Goal: Task Accomplishment & Management: Manage account settings

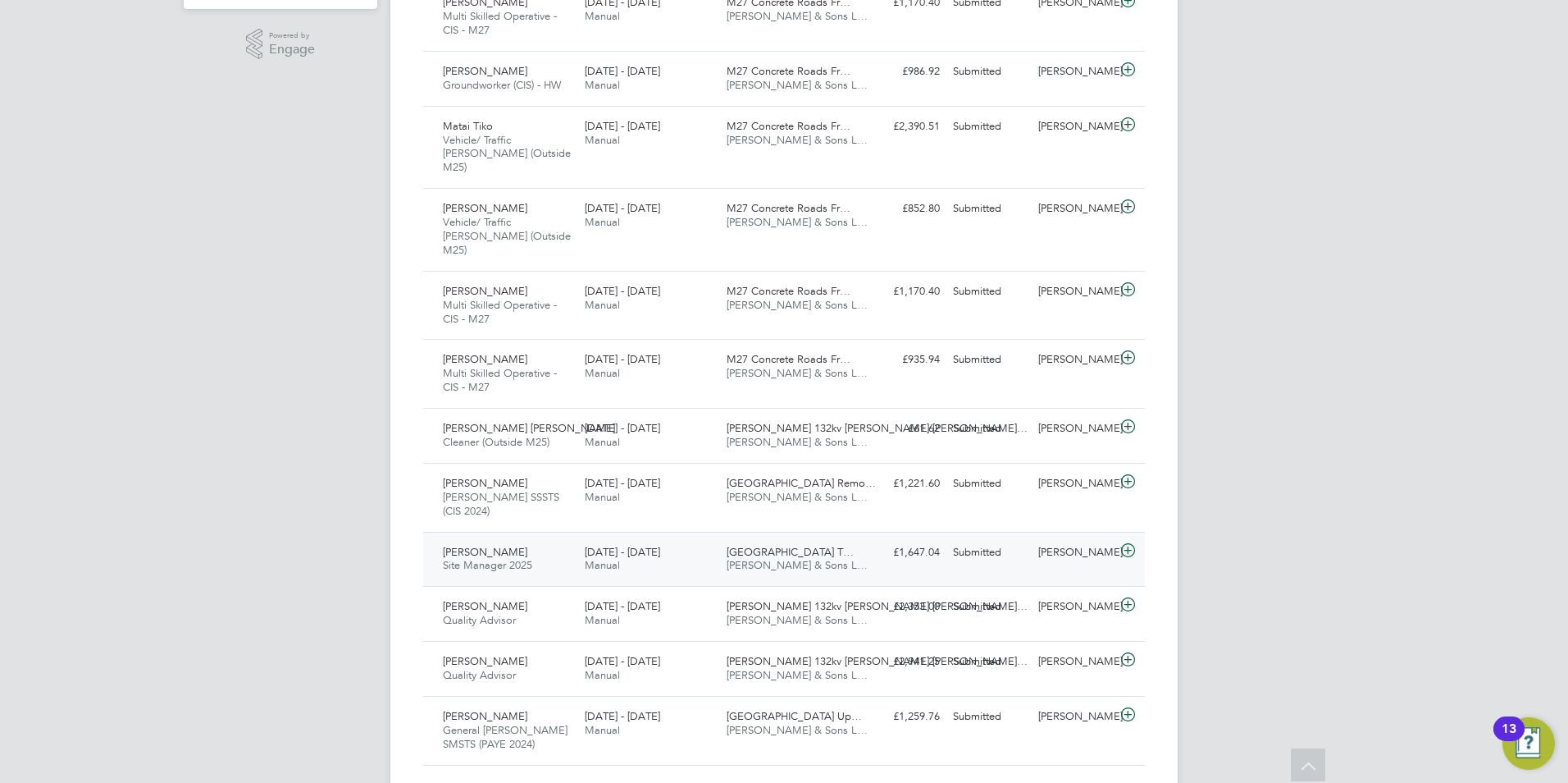
click at [973, 539] on div "Submitted" at bounding box center [989, 553] width 86 height 27
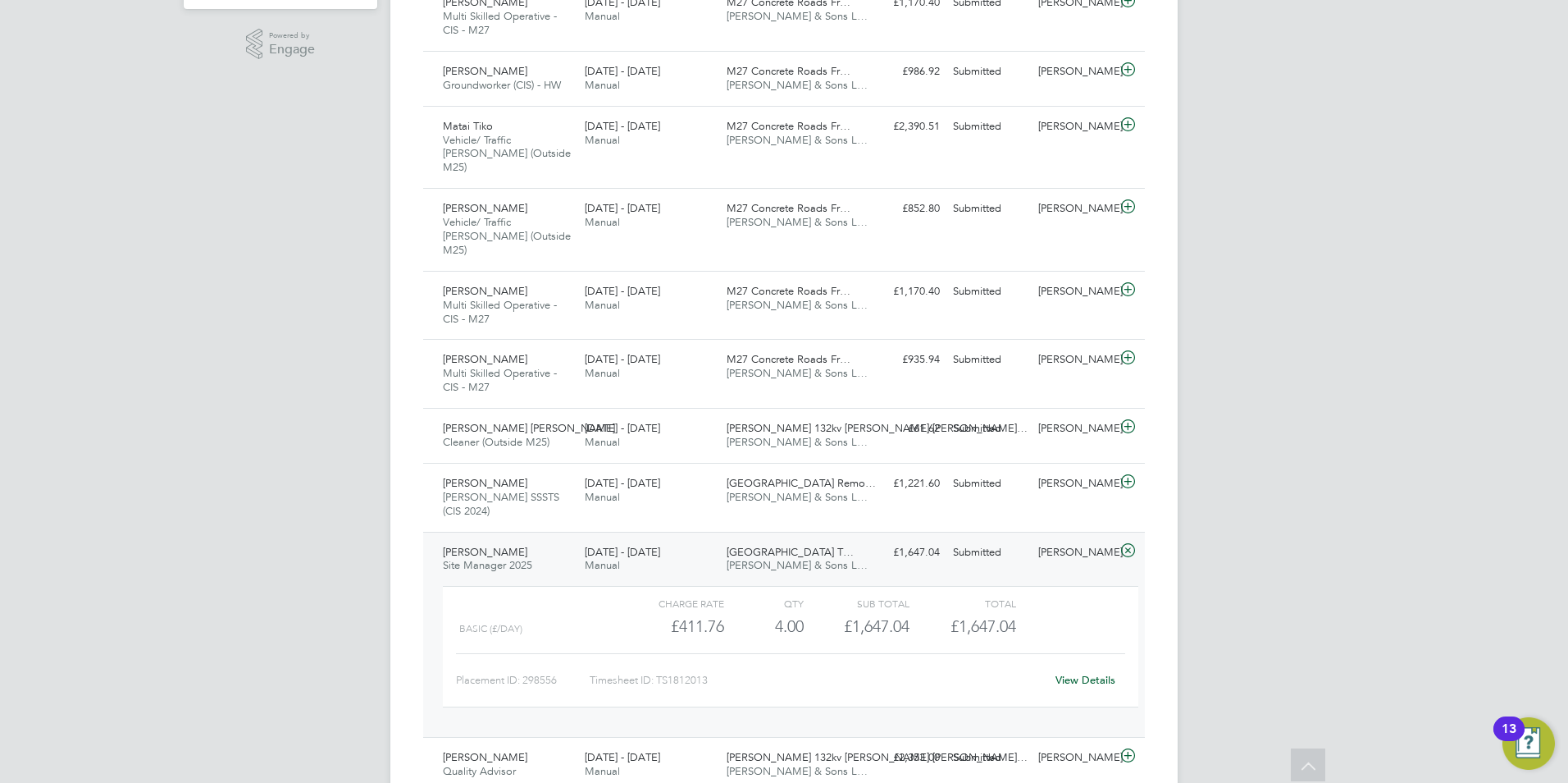
click at [1055, 673] on link "View Details" at bounding box center [1085, 679] width 60 height 14
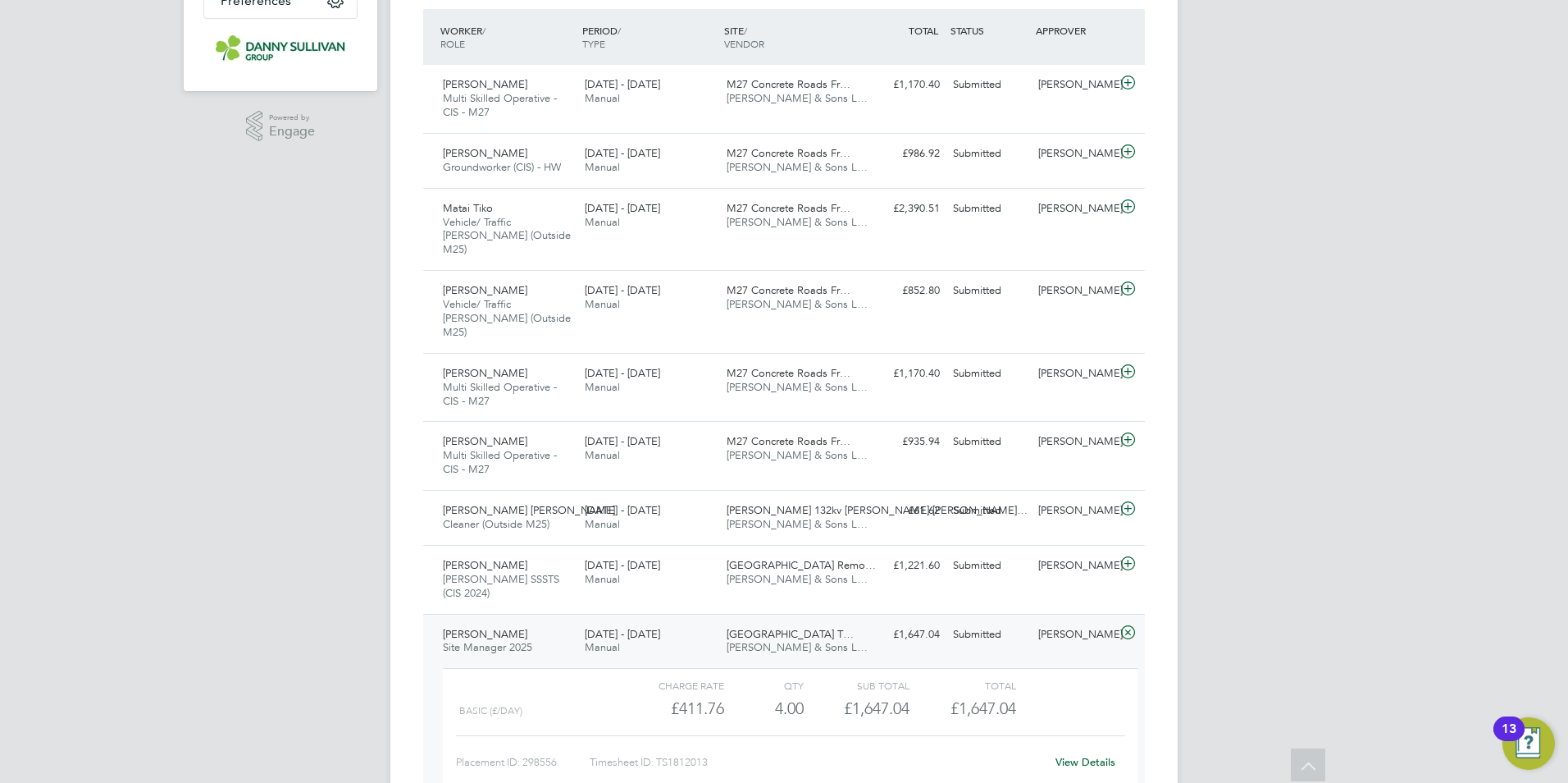
drag, startPoint x: 902, startPoint y: 249, endPoint x: 319, endPoint y: 401, distance: 602.5
click at [319, 401] on div "TM Tai Marjadsingh Notifications Applications: Network Team Members Businesses …" at bounding box center [784, 315] width 1568 height 1485
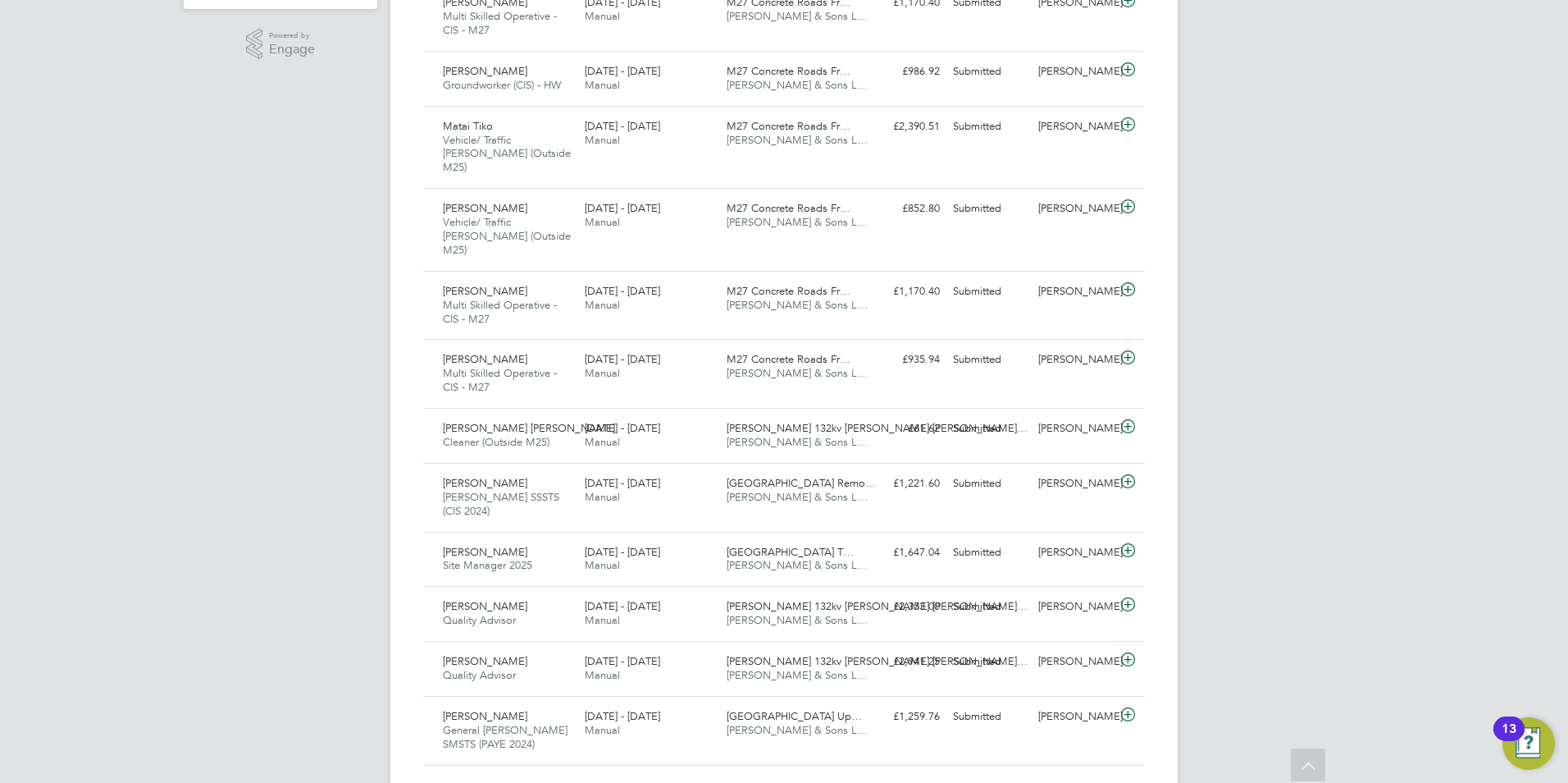
drag, startPoint x: 39, startPoint y: 291, endPoint x: 7, endPoint y: 87, distance: 206.5
drag, startPoint x: 7, startPoint y: 87, endPoint x: 788, endPoint y: 518, distance: 892.0
click at [788, 558] on span "[PERSON_NAME] & Sons L…" at bounding box center [797, 564] width 141 height 14
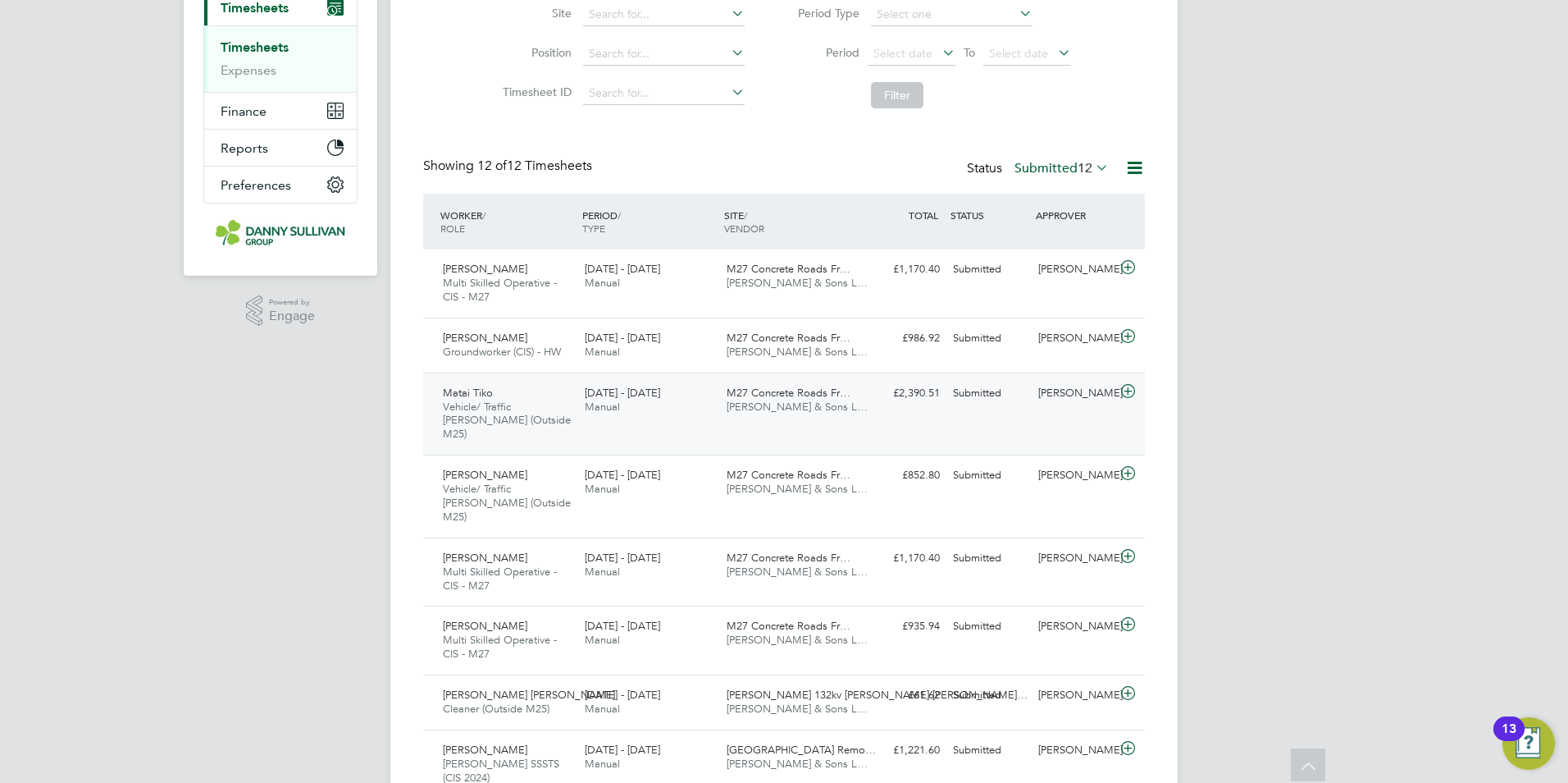
scroll to position [182, 0]
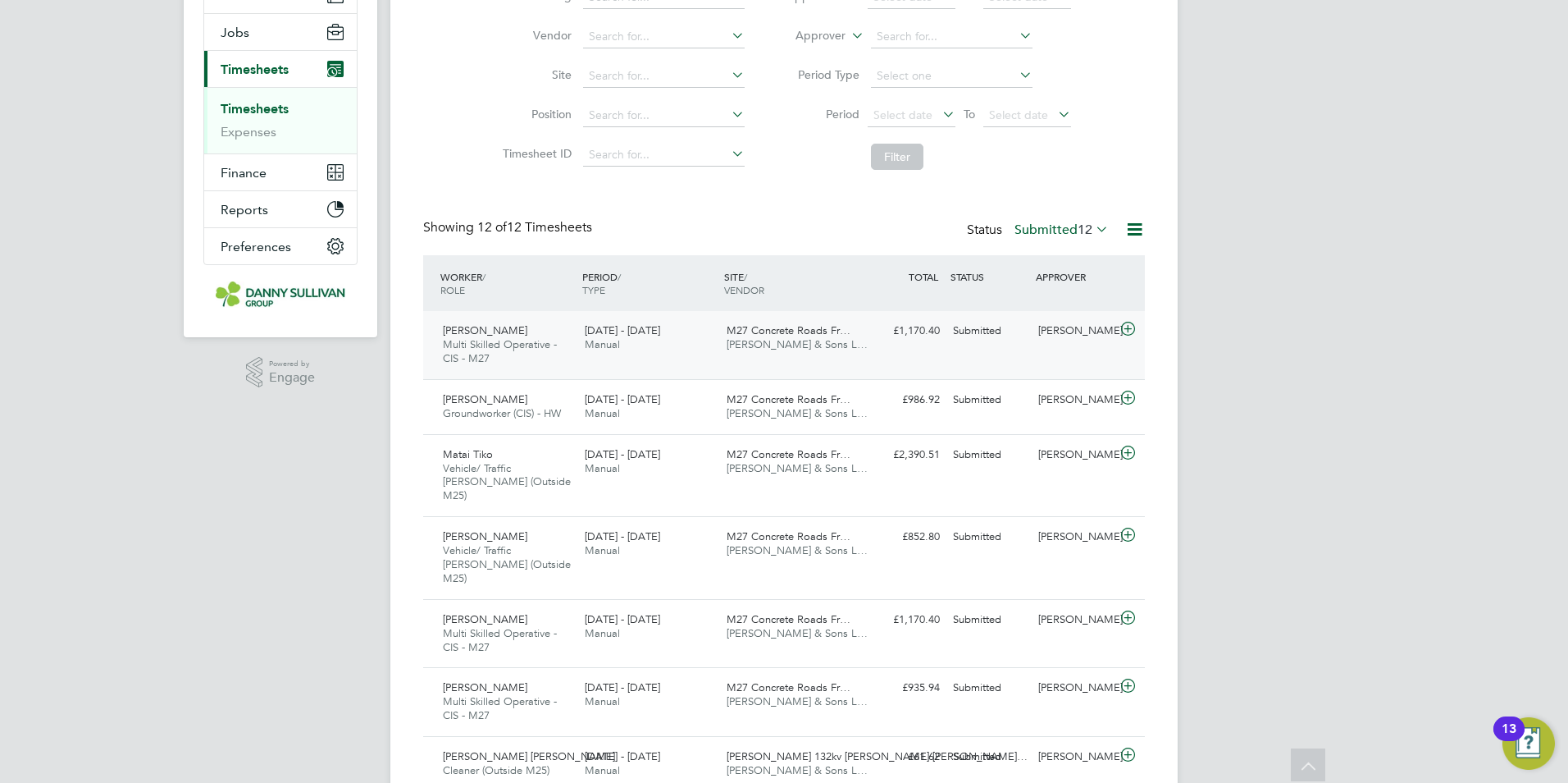
drag, startPoint x: 829, startPoint y: 329, endPoint x: 797, endPoint y: 346, distance: 36.2
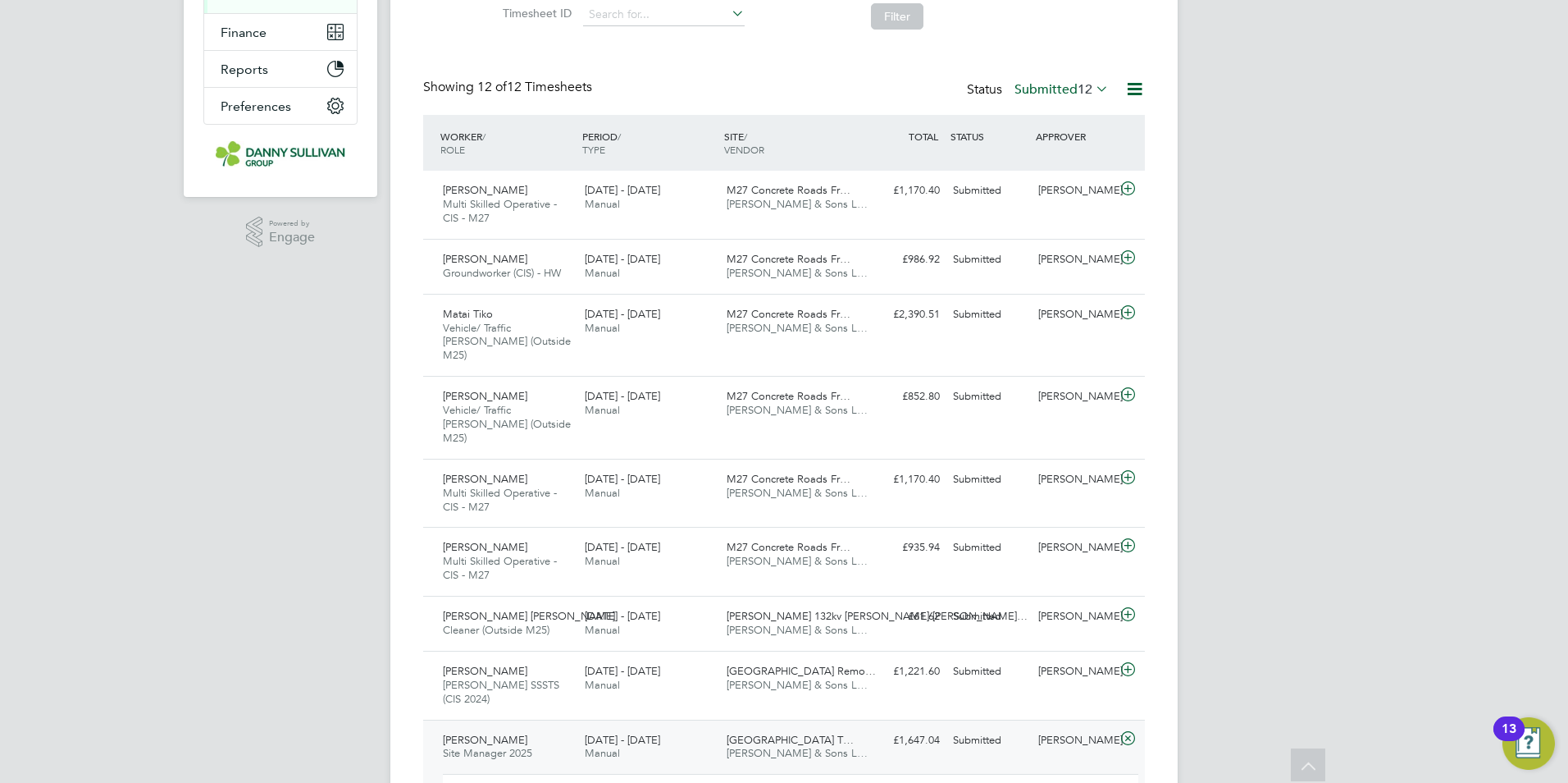
scroll to position [427, 0]
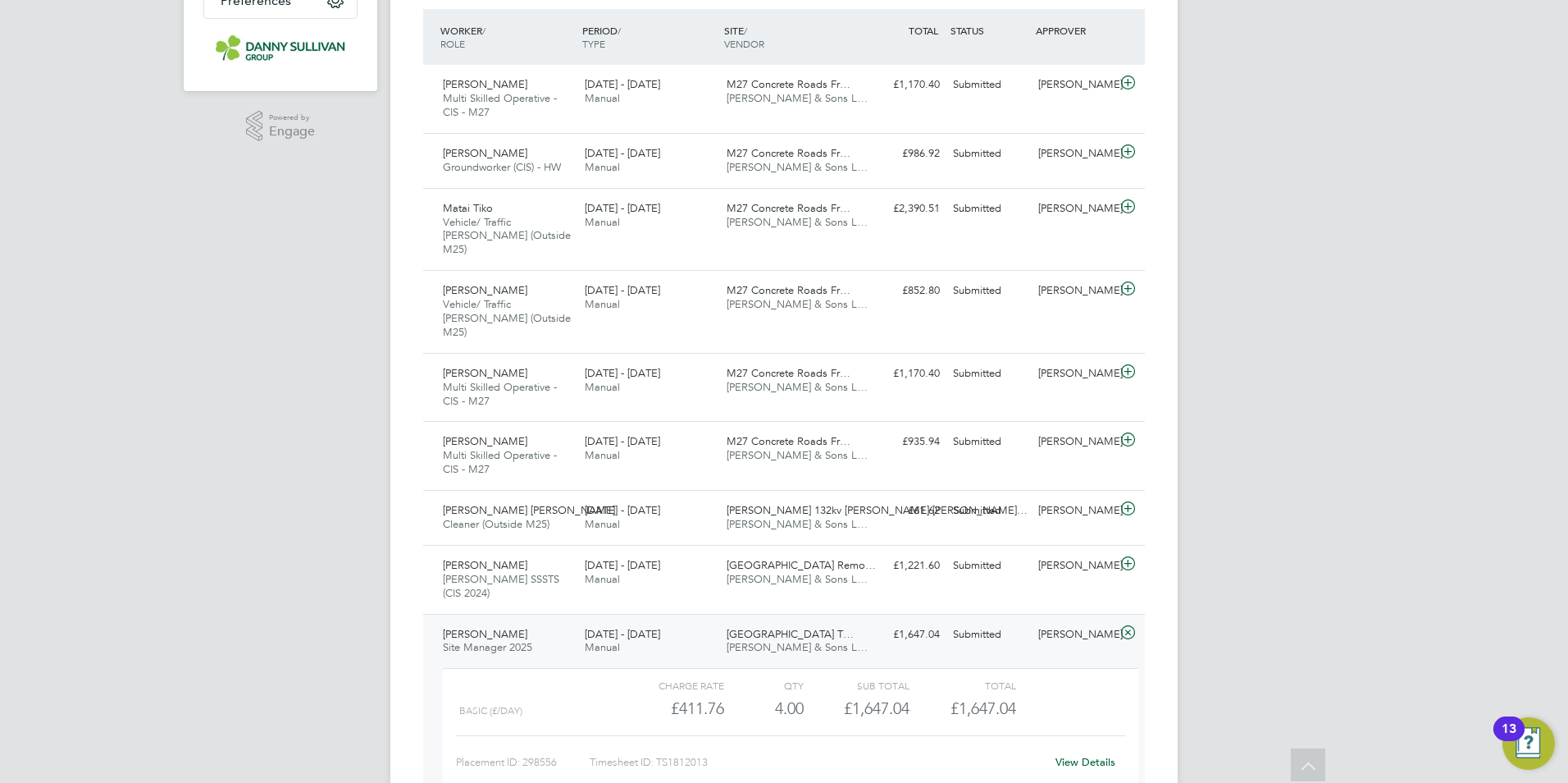
drag, startPoint x: 412, startPoint y: 590, endPoint x: 358, endPoint y: 601, distance: 55.1
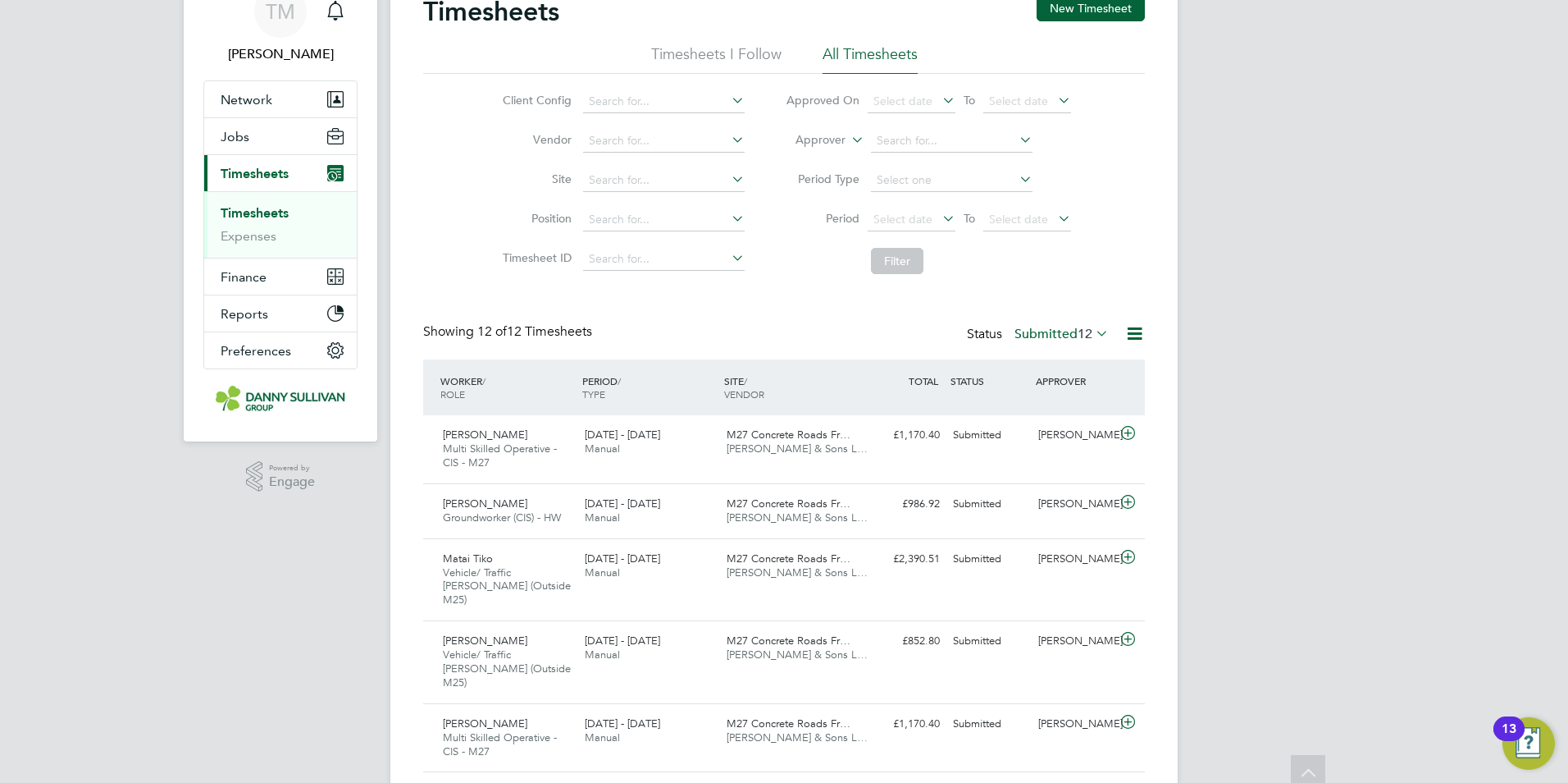
scroll to position [0, 0]
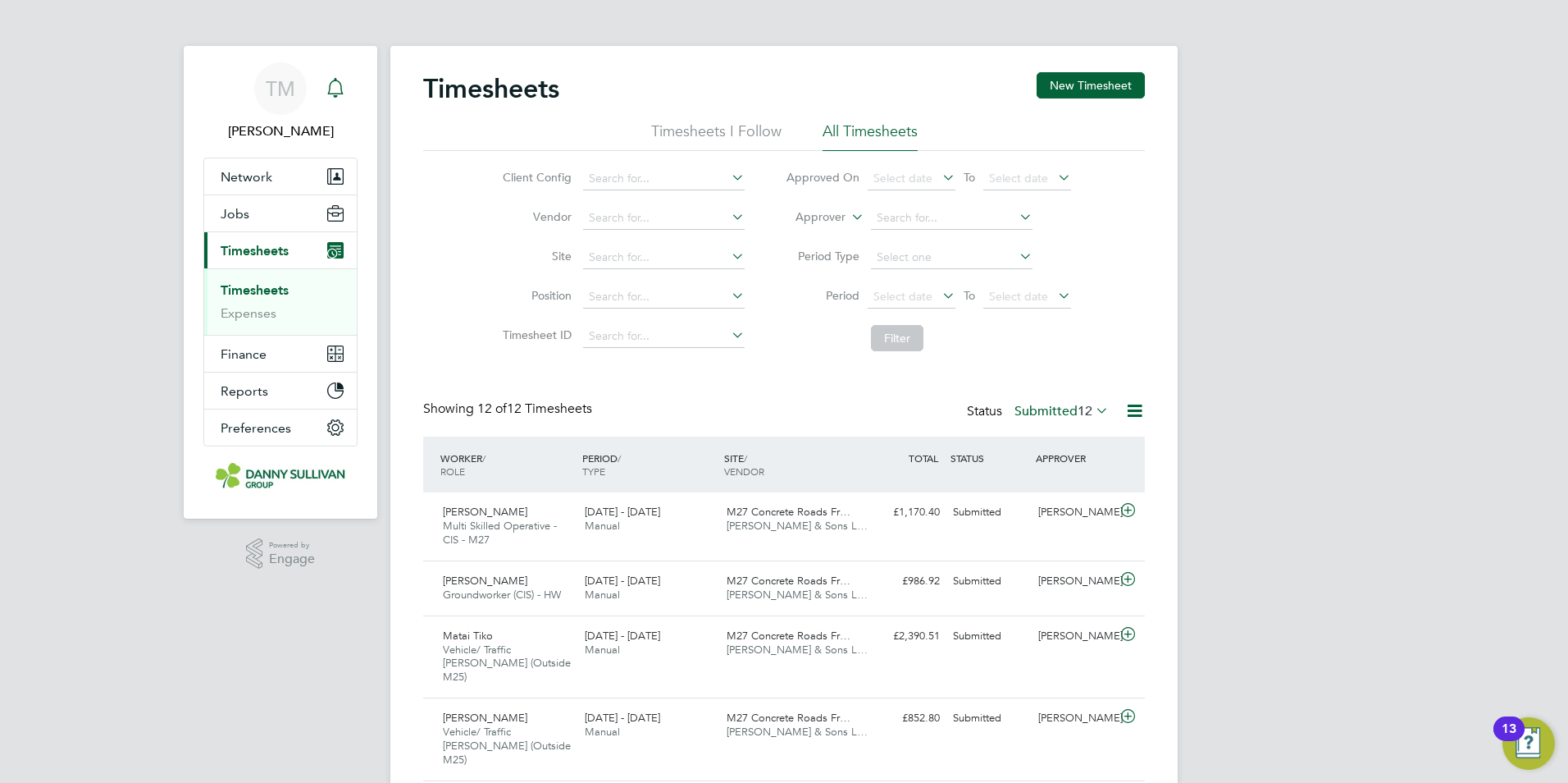
click at [325, 103] on div "Main navigation" at bounding box center [335, 88] width 32 height 32
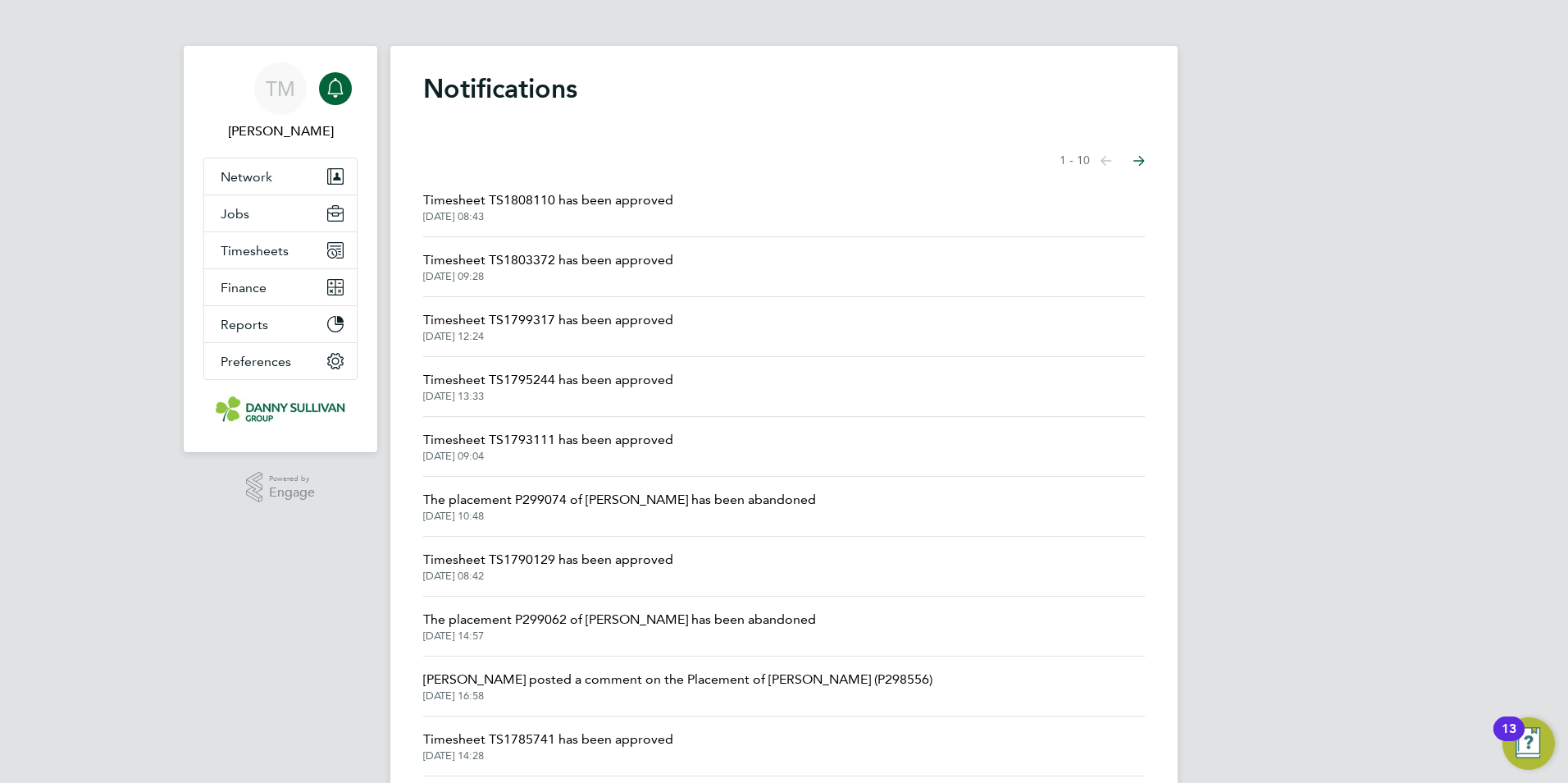
click at [461, 206] on span "Timesheet TS1808110 has been approved" at bounding box center [548, 200] width 250 height 20
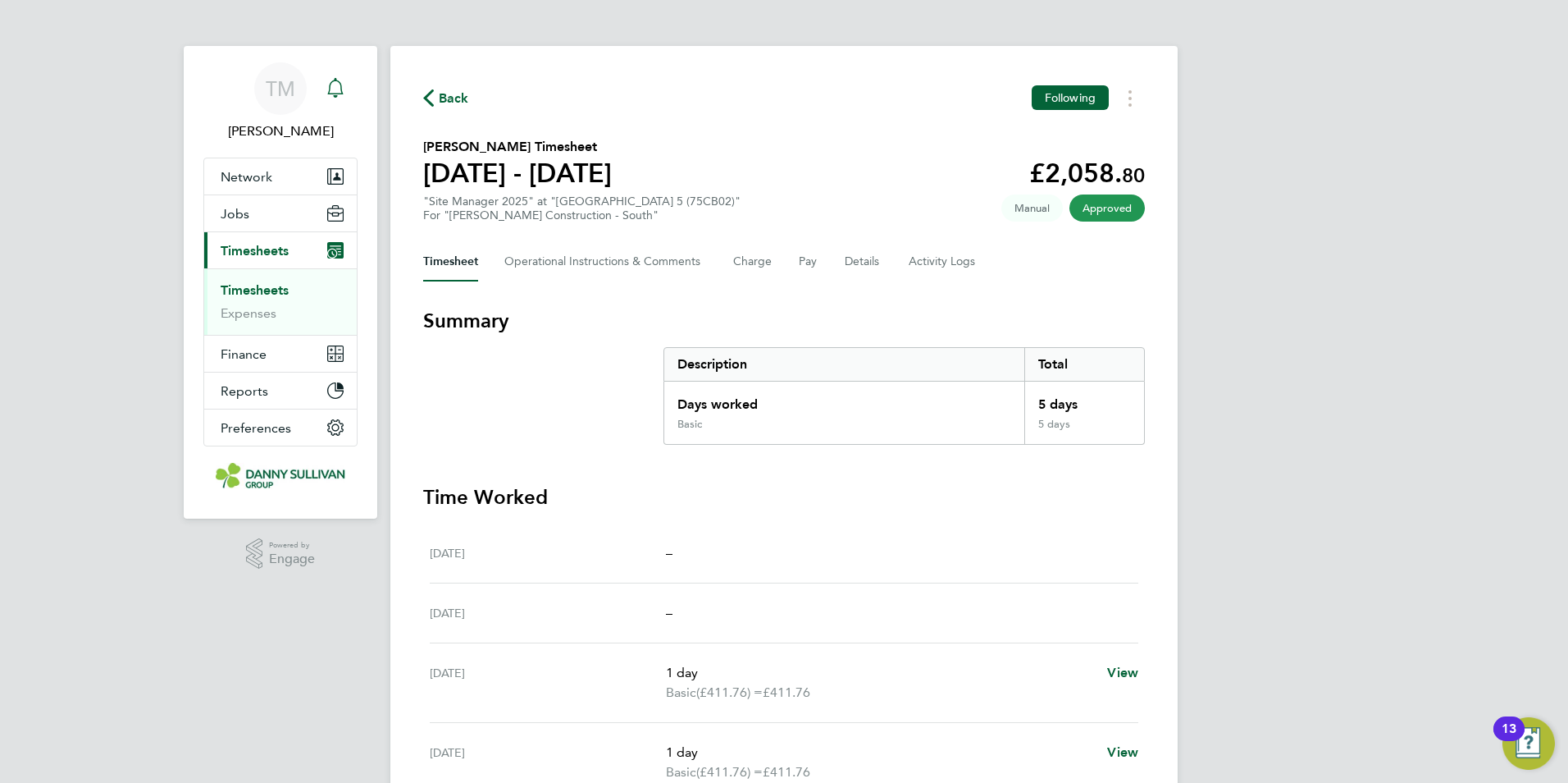
click at [328, 91] on icon "Main navigation" at bounding box center [335, 88] width 20 height 20
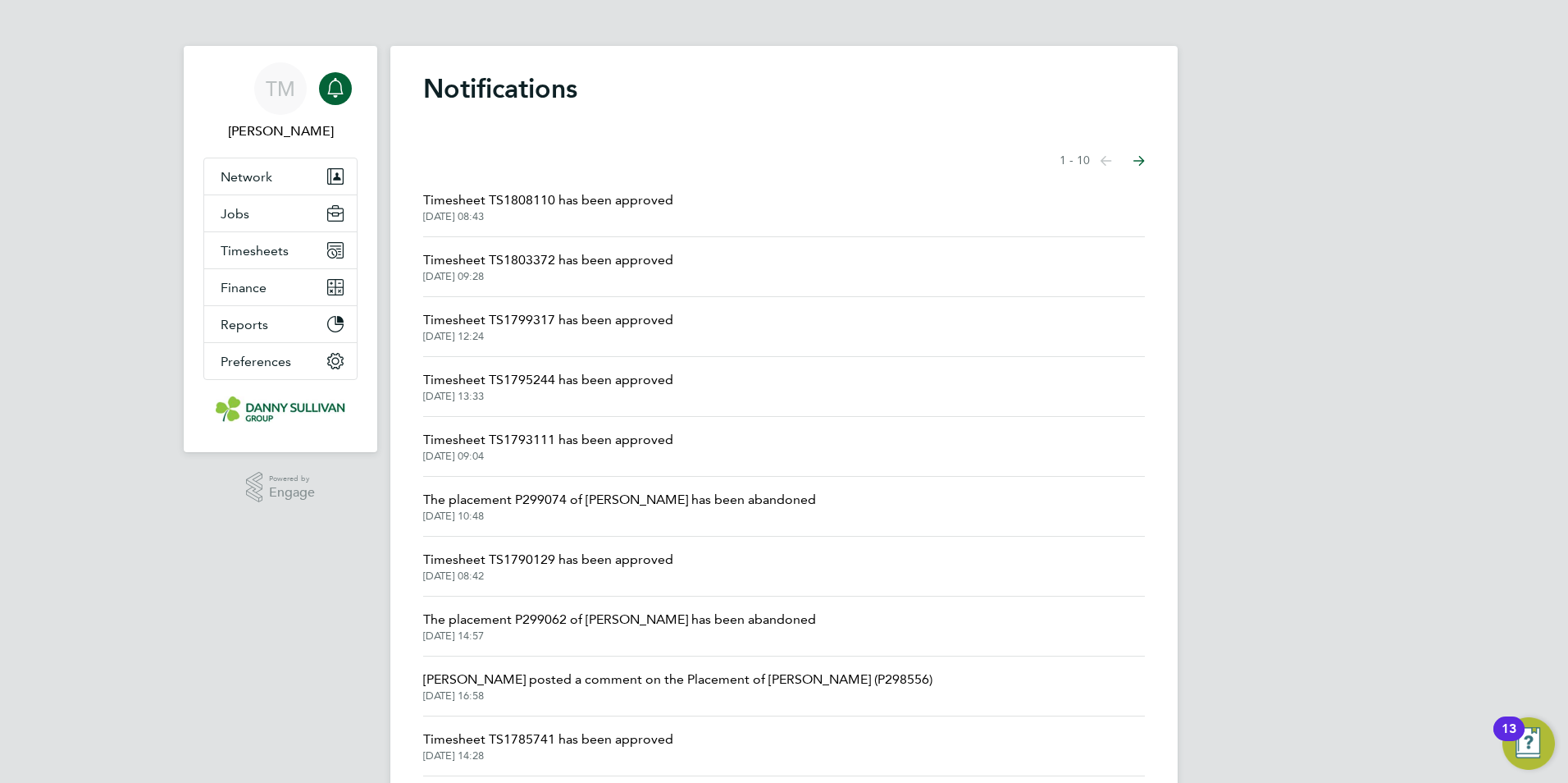
click at [447, 262] on span "Timesheet TS1803372 has been approved" at bounding box center [548, 260] width 250 height 20
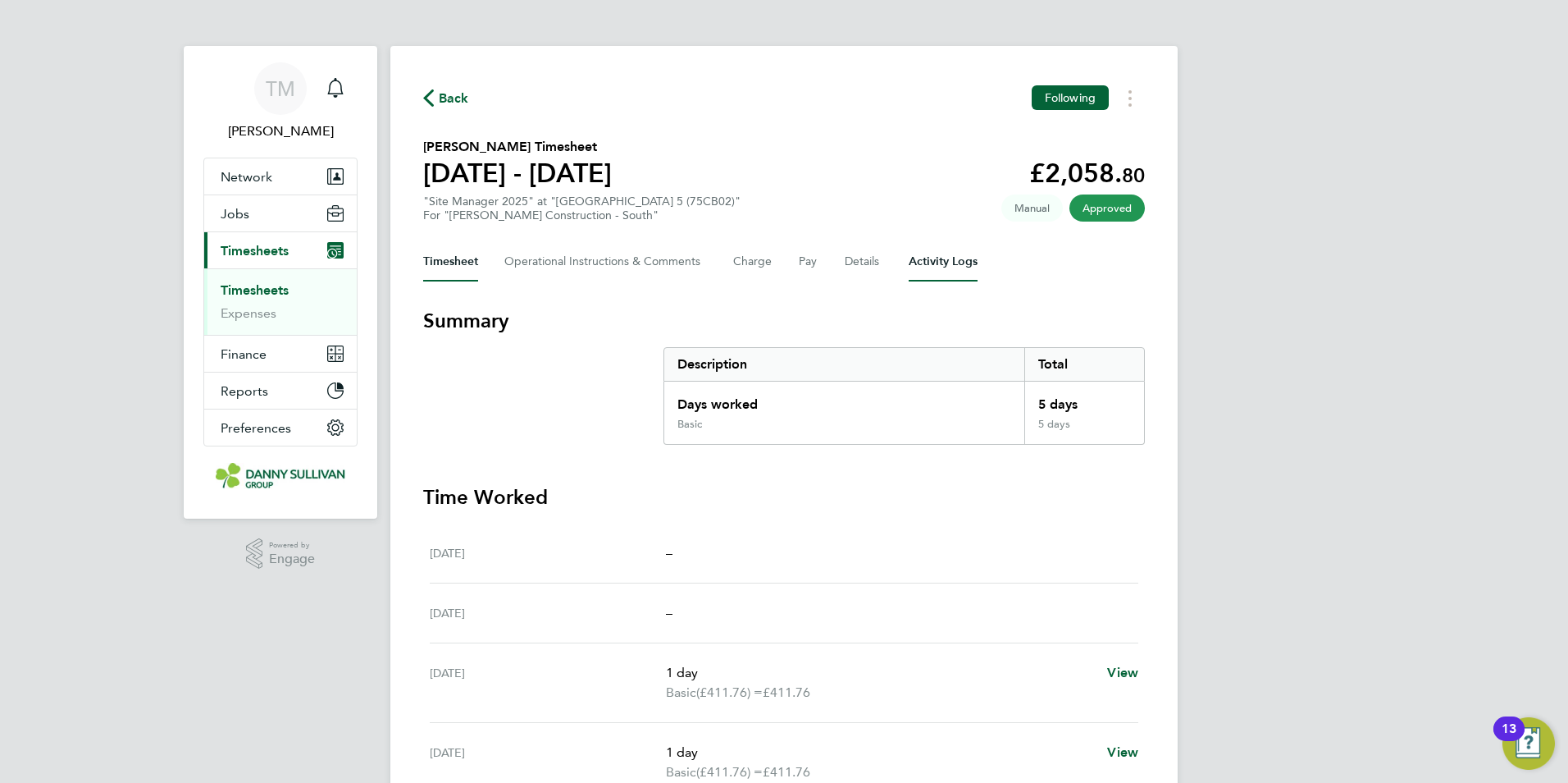
click at [945, 253] on Logs-tab "Activity Logs" at bounding box center [942, 261] width 68 height 39
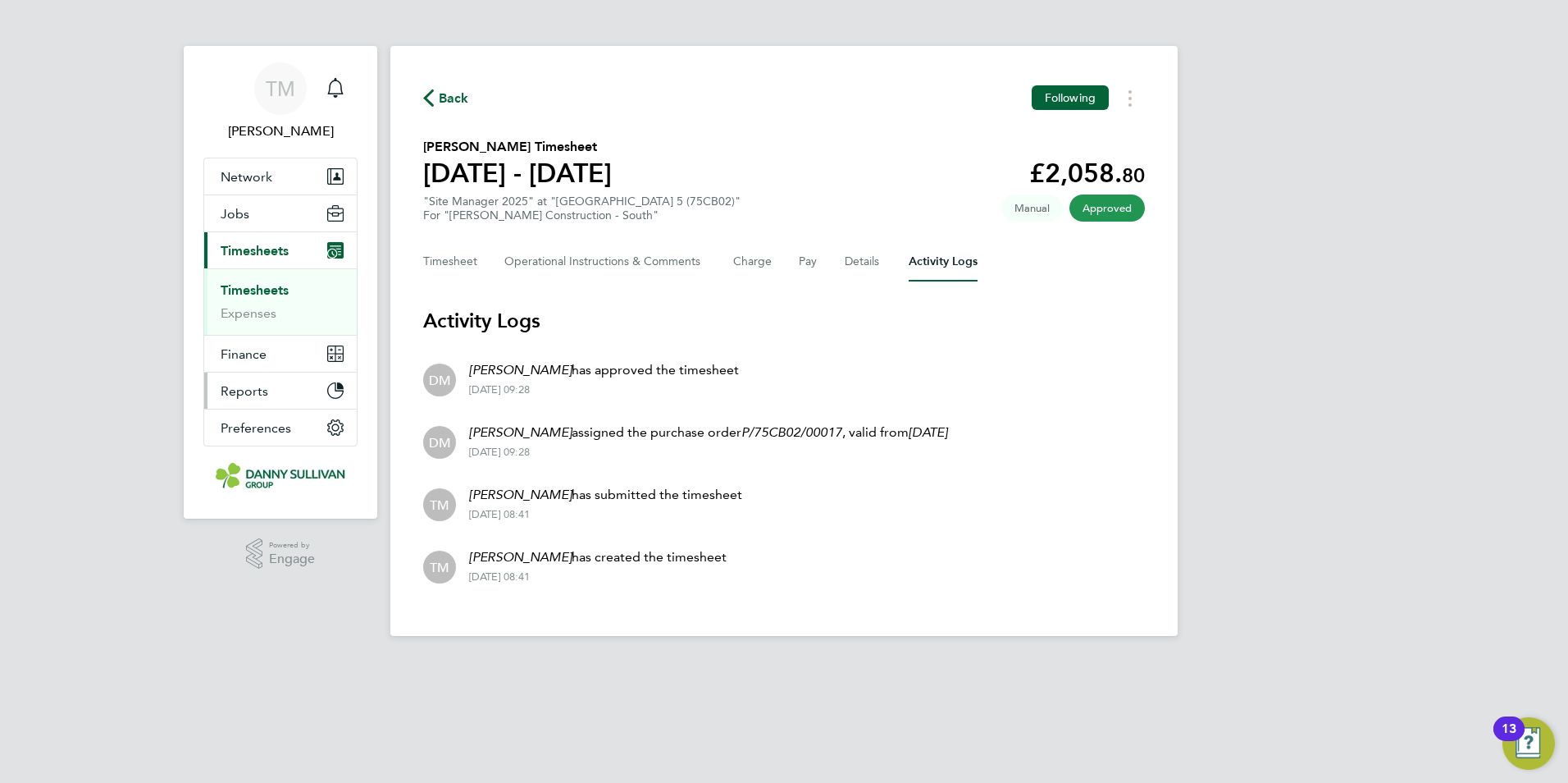
drag, startPoint x: 384, startPoint y: 361, endPoint x: 319, endPoint y: 374, distance: 66.3
click at [343, 97] on icon "Main navigation" at bounding box center [335, 88] width 20 height 20
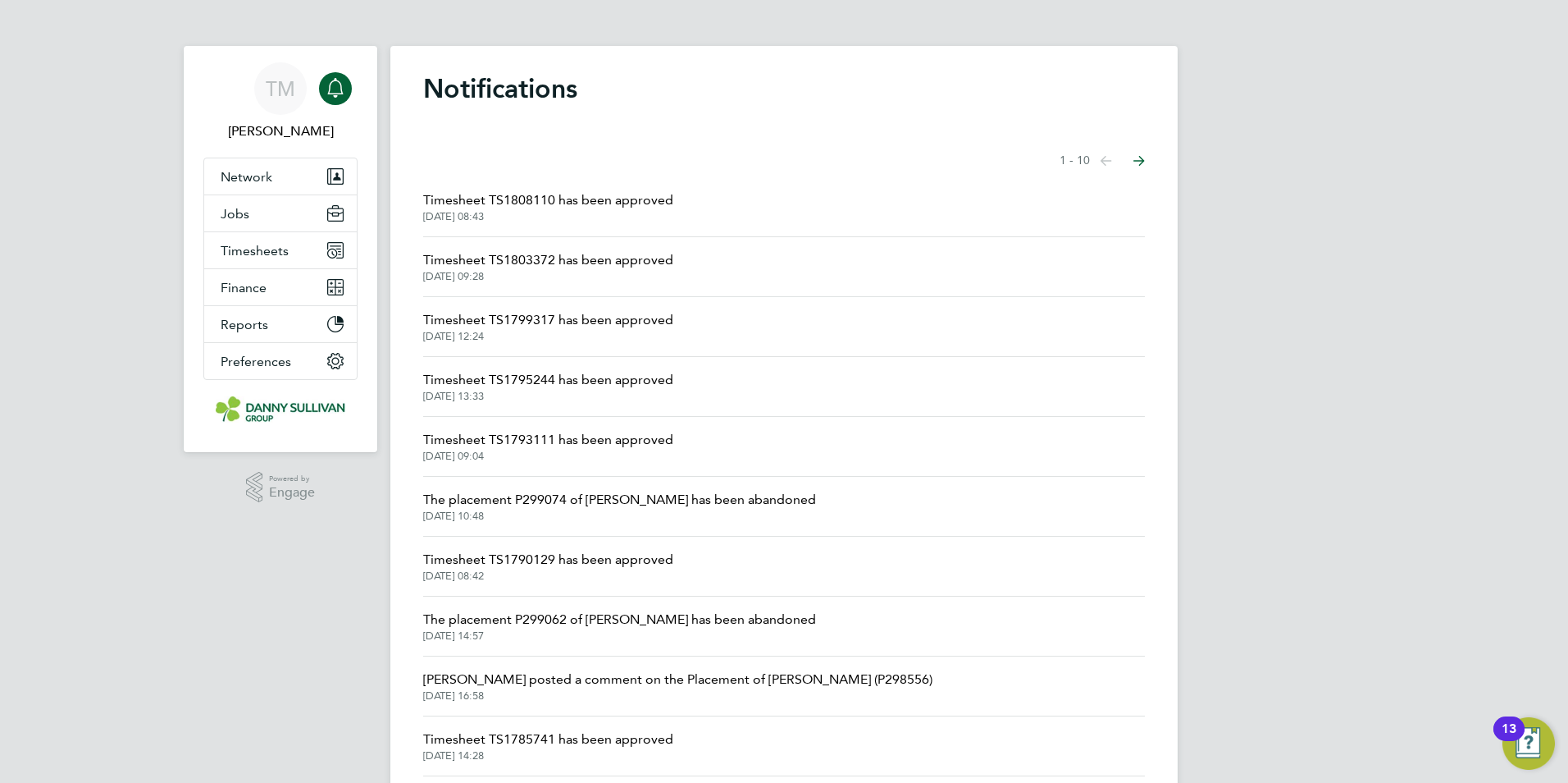
click at [447, 205] on span "Timesheet TS1808110 has been approved" at bounding box center [548, 200] width 250 height 20
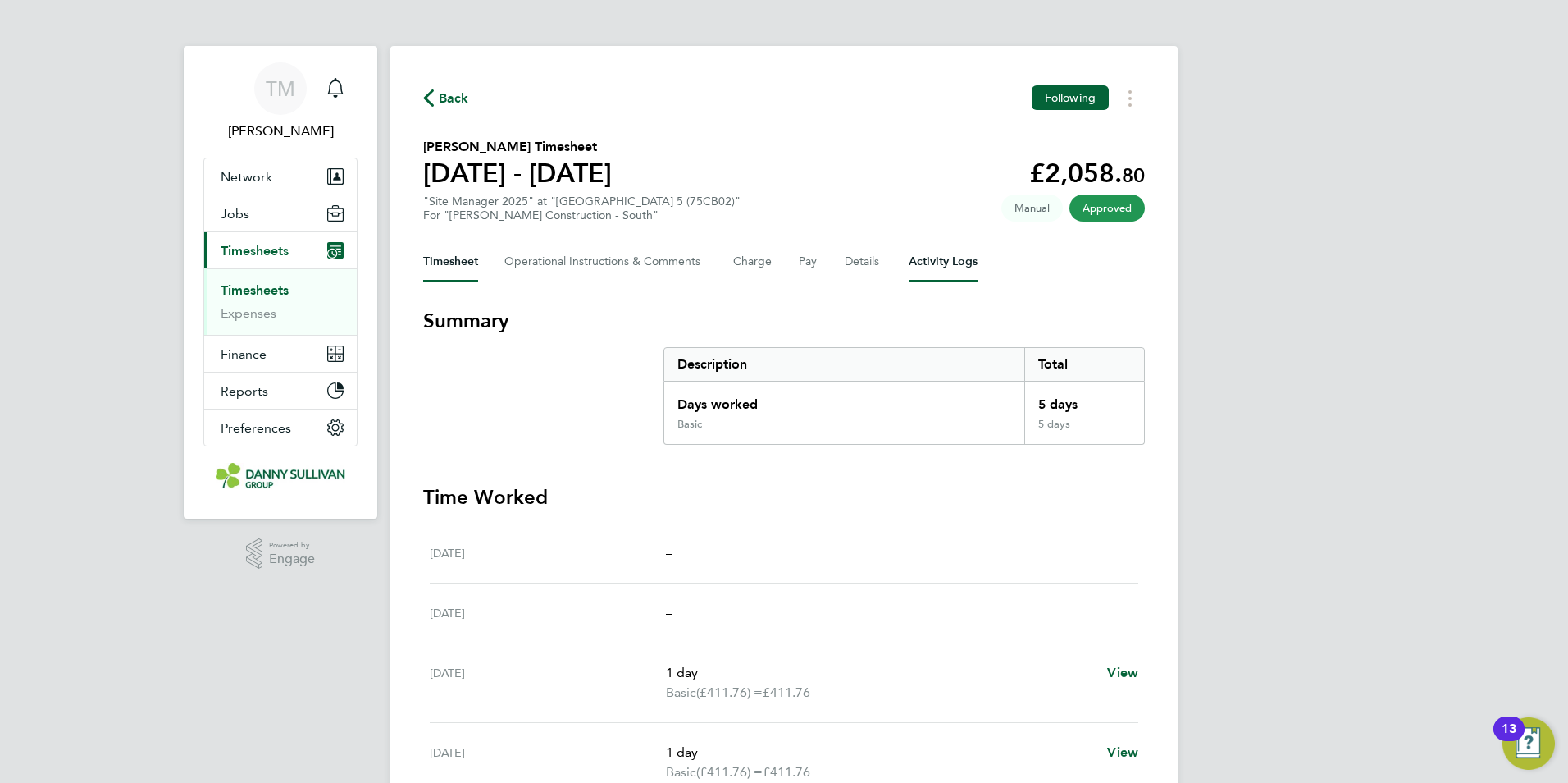
click at [960, 246] on Logs-tab "Activity Logs" at bounding box center [942, 261] width 68 height 39
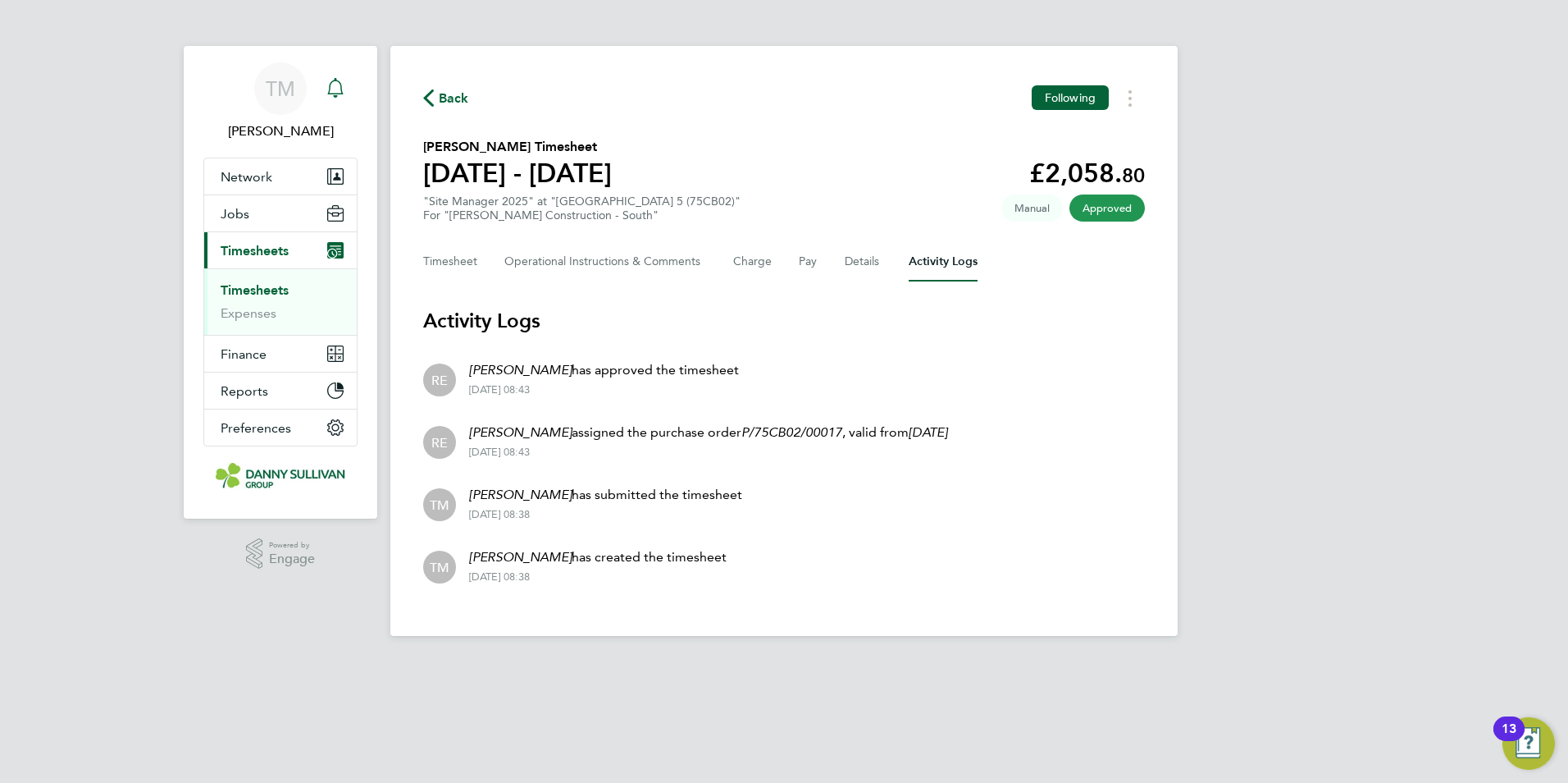
click at [344, 105] on div "Main navigation" at bounding box center [335, 88] width 32 height 32
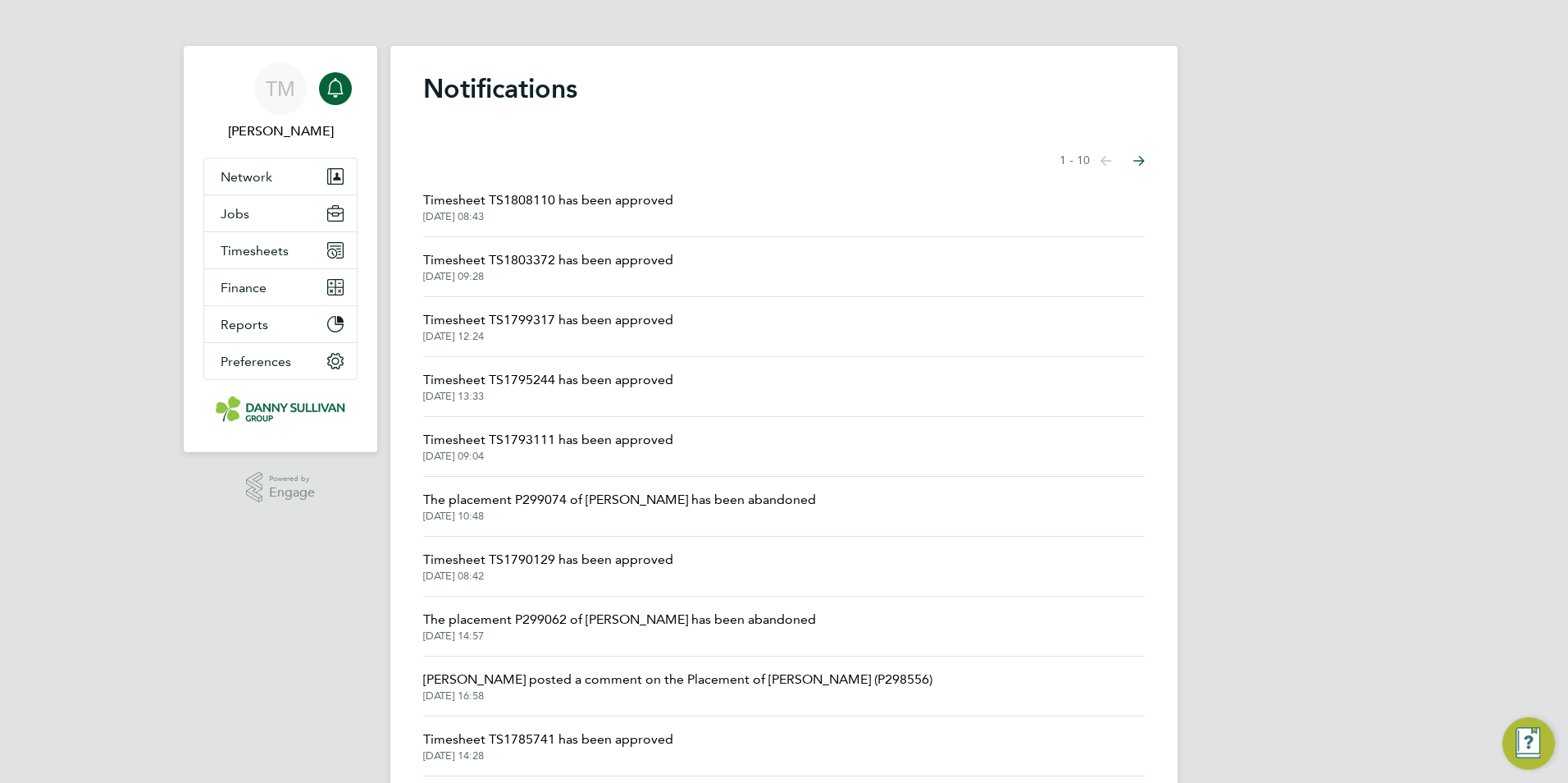
click at [462, 263] on span "Timesheet TS1803372 has been approved" at bounding box center [548, 260] width 250 height 20
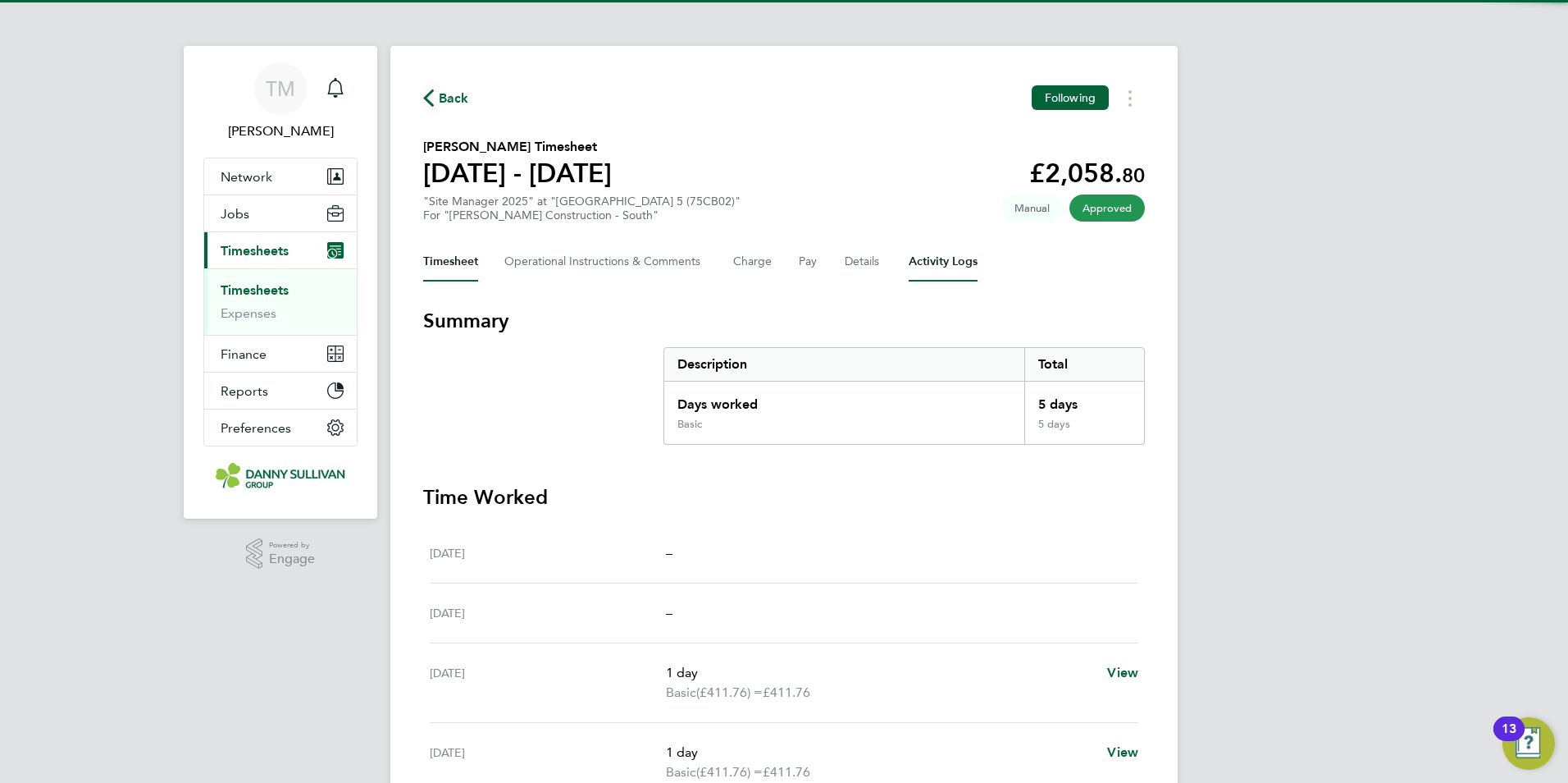
click at [939, 260] on Logs-tab "Activity Logs" at bounding box center [942, 261] width 68 height 39
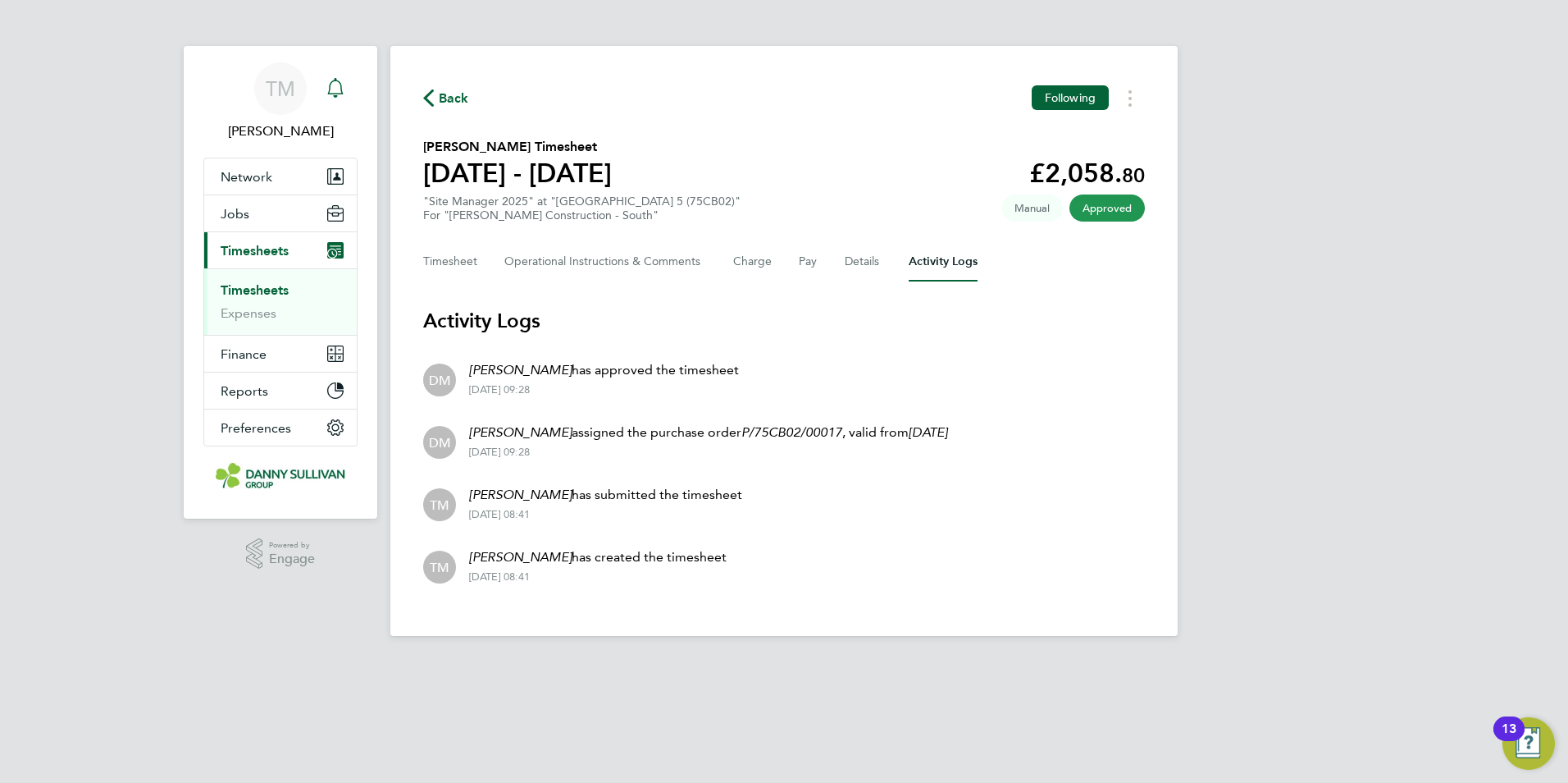
click at [332, 92] on icon "Main navigation" at bounding box center [335, 88] width 20 height 20
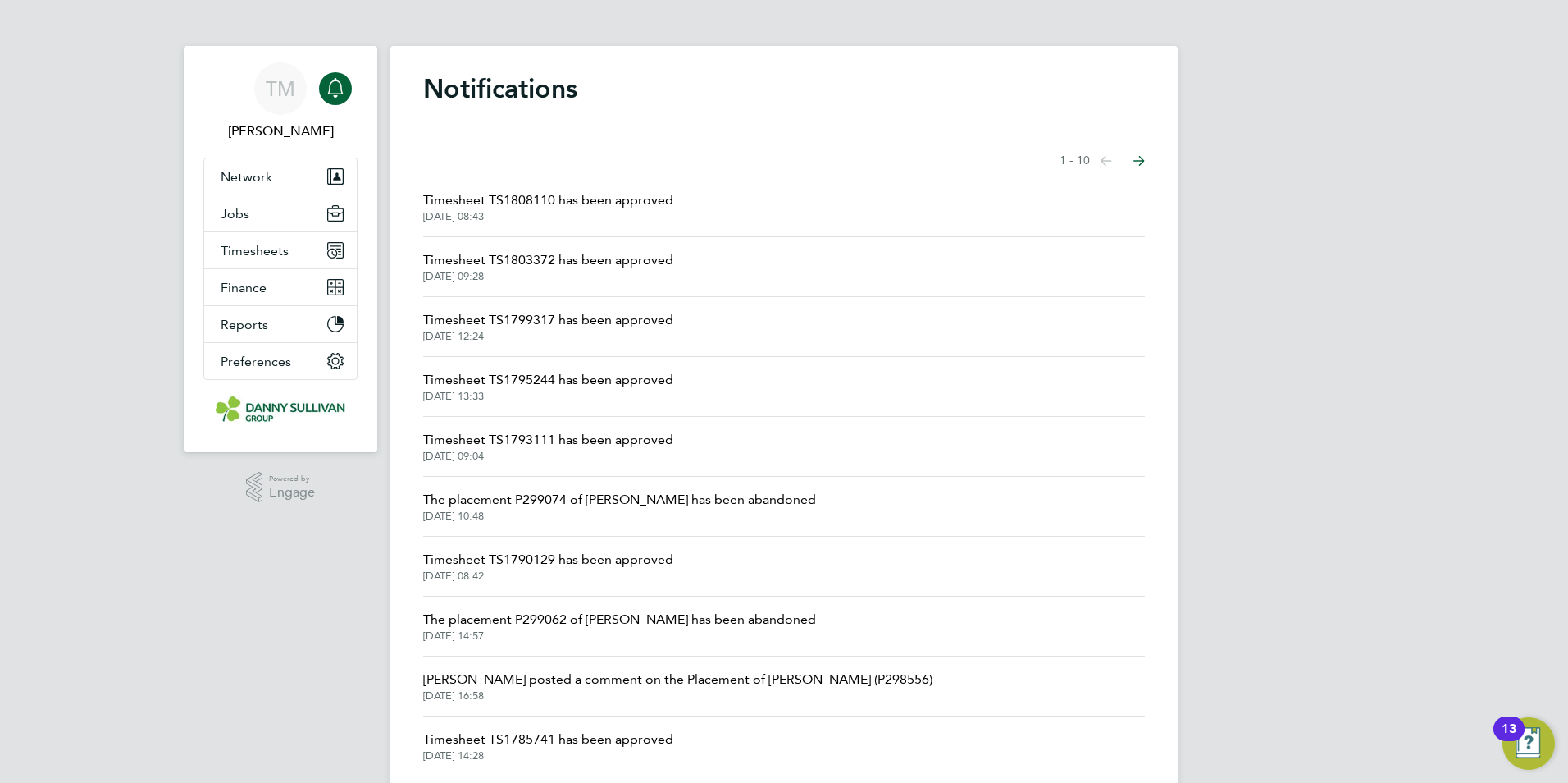
click at [509, 338] on span "11 Aug 2025, 12:24" at bounding box center [548, 337] width 250 height 13
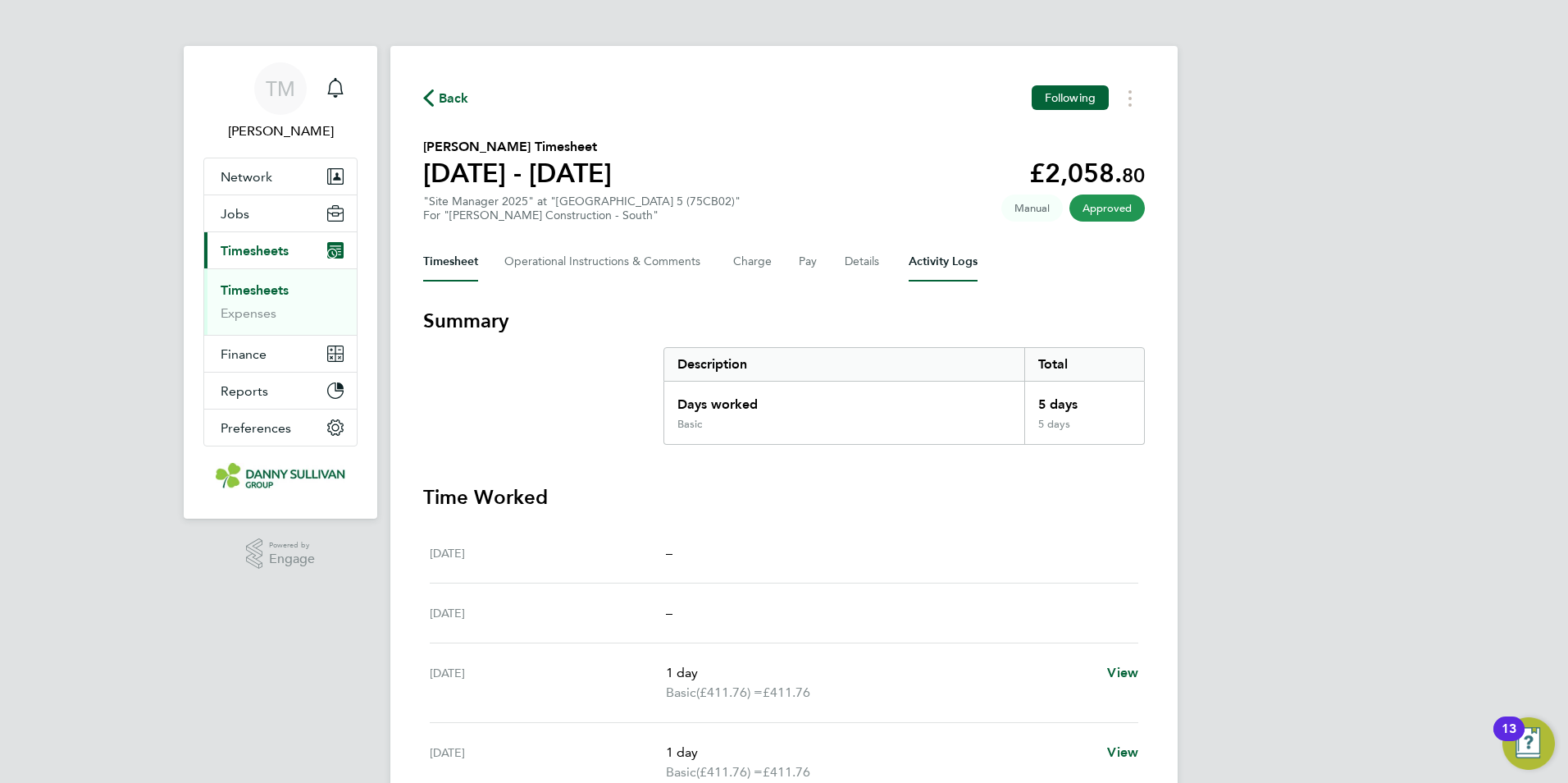
click at [938, 266] on Logs-tab "Activity Logs" at bounding box center [942, 261] width 68 height 39
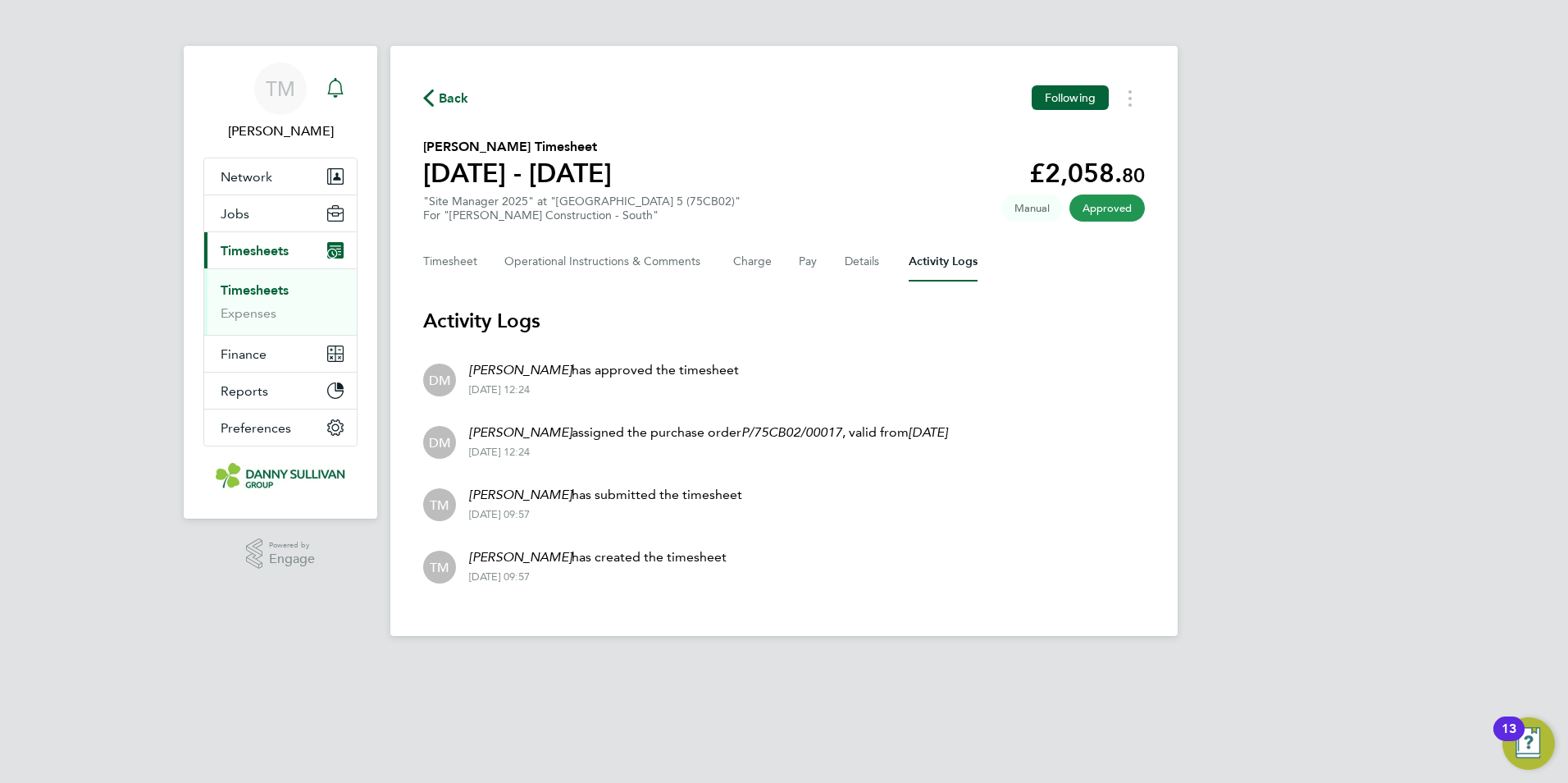
click at [342, 97] on icon "Main navigation" at bounding box center [335, 88] width 20 height 20
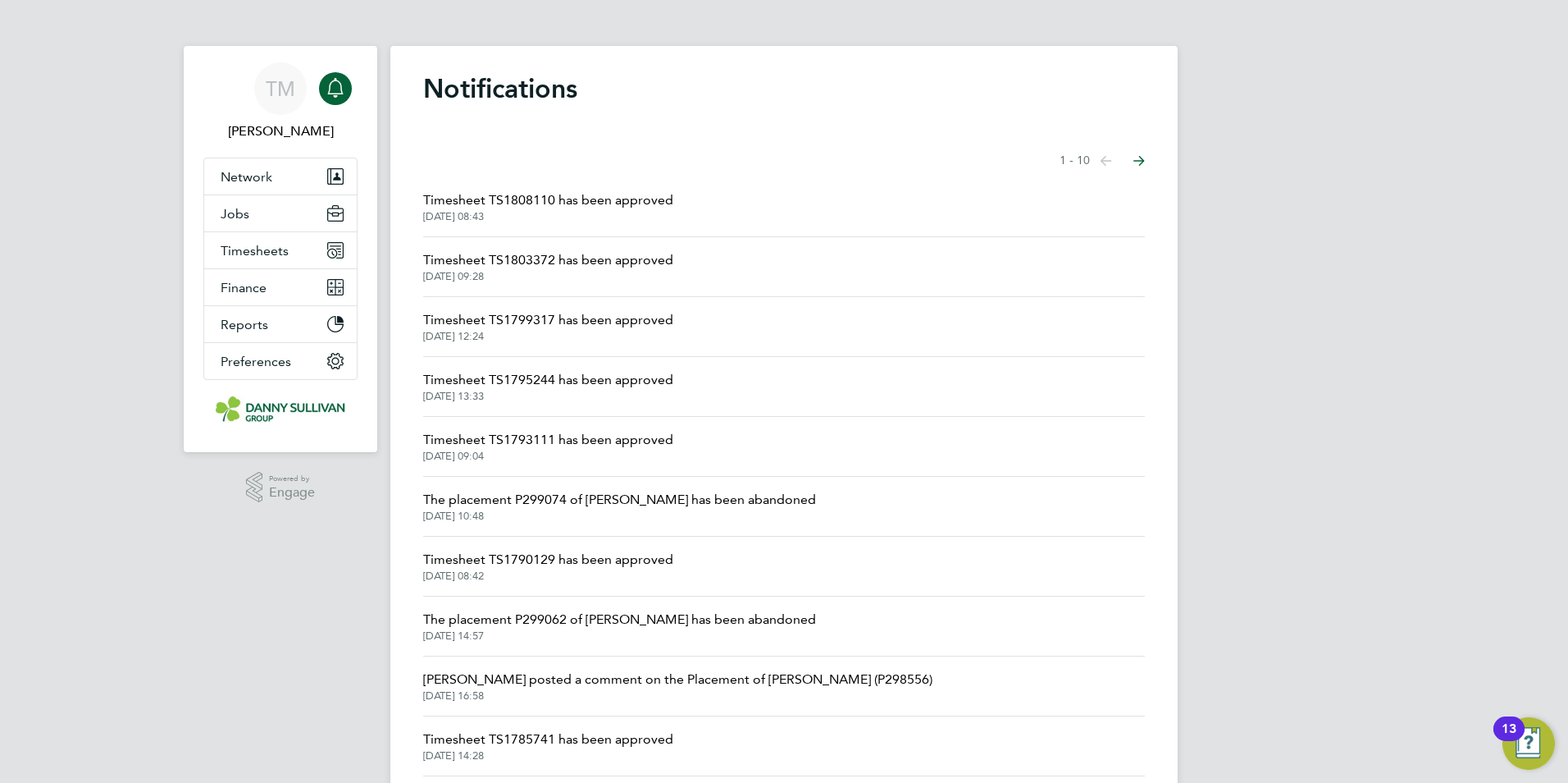
click at [486, 372] on span "Timesheet TS1795244 has been approved" at bounding box center [548, 380] width 250 height 20
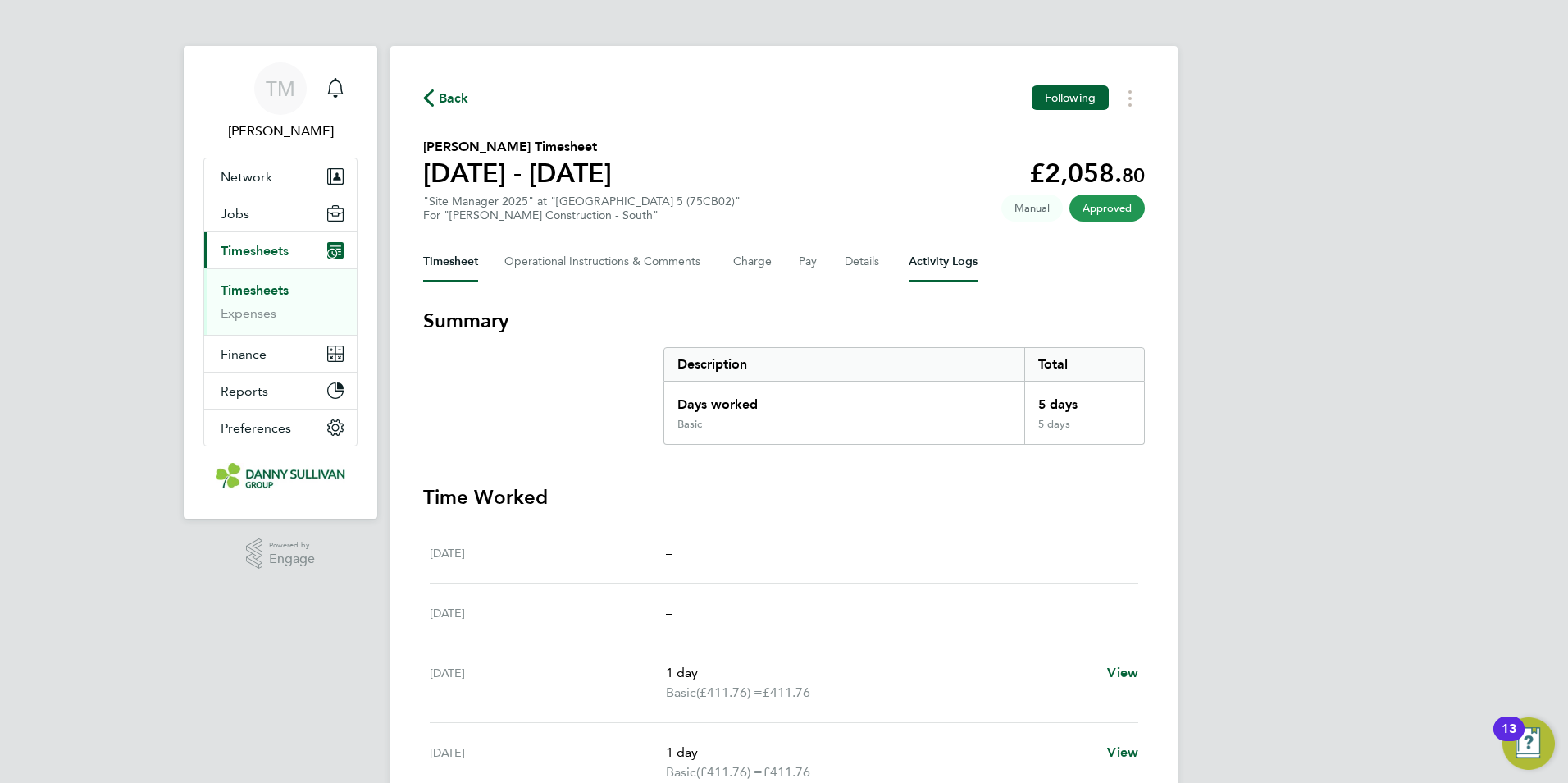
click at [926, 278] on Logs-tab "Activity Logs" at bounding box center [942, 261] width 68 height 39
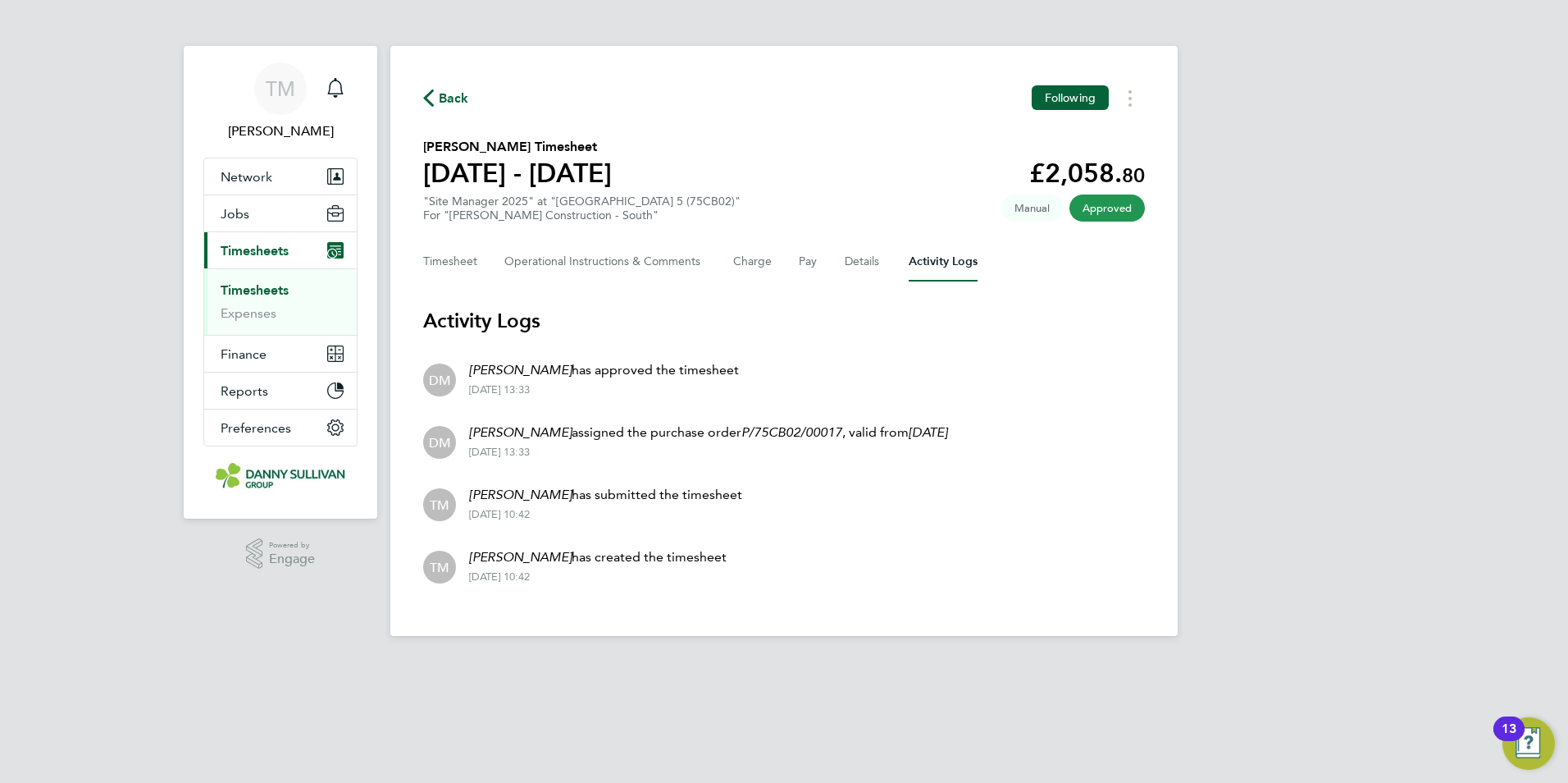
click at [205, 283] on ul "Timesheets Expenses" at bounding box center [281, 302] width 152 height 67
click at [229, 290] on link "Timesheets" at bounding box center [255, 290] width 68 height 15
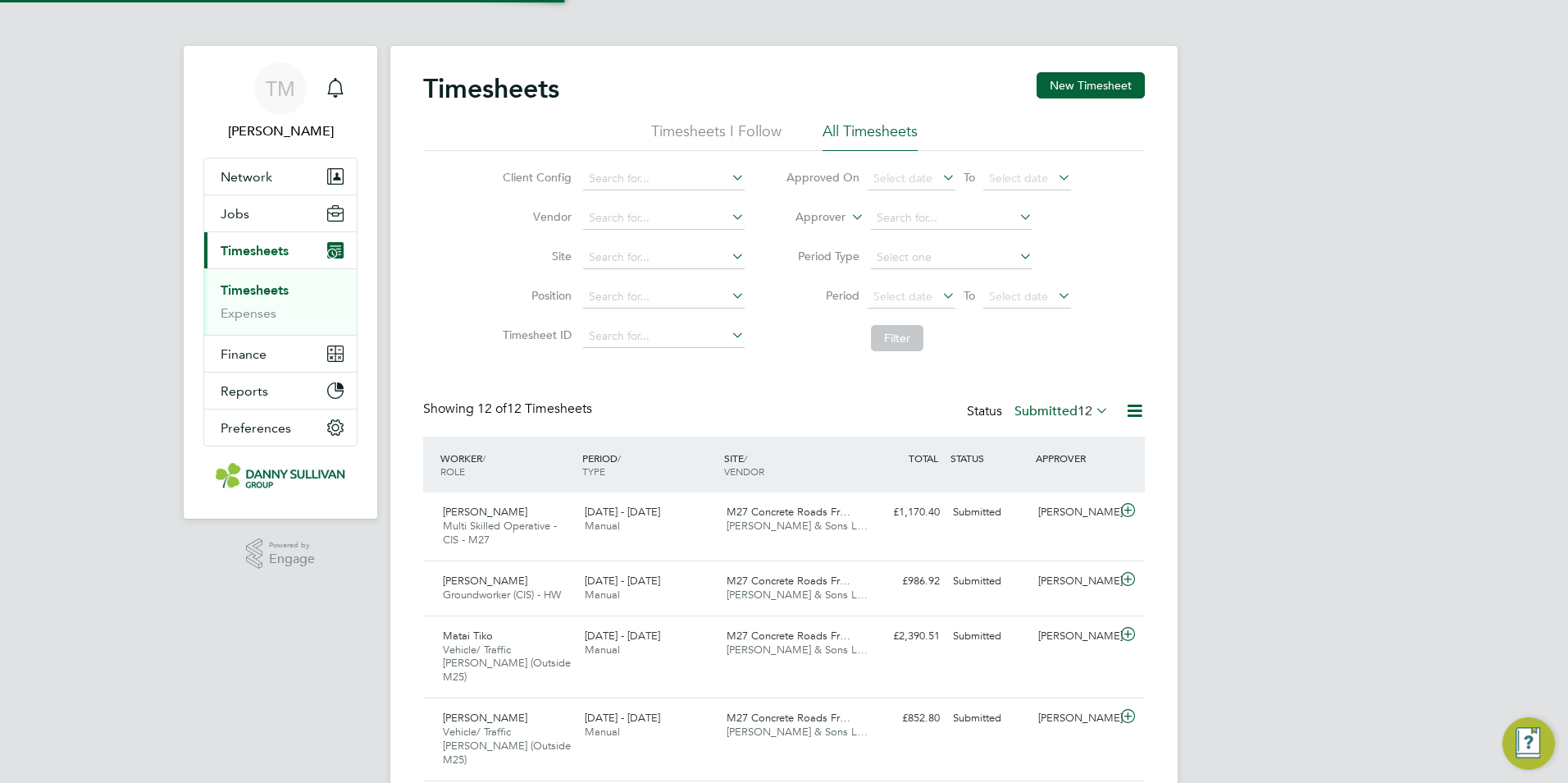
scroll to position [55, 143]
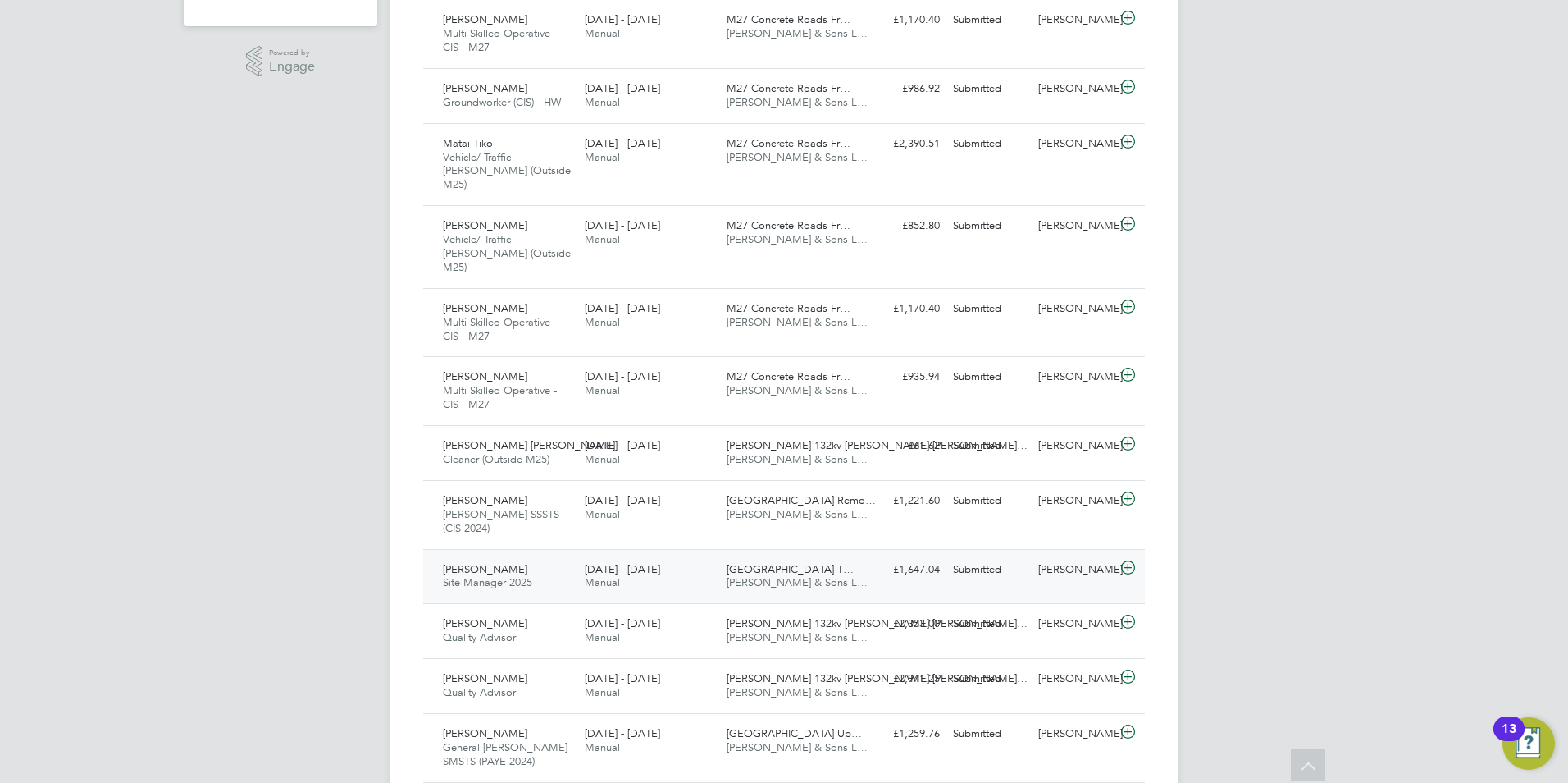
click at [911, 557] on div "£1,647.04 Submitted" at bounding box center [903, 570] width 86 height 27
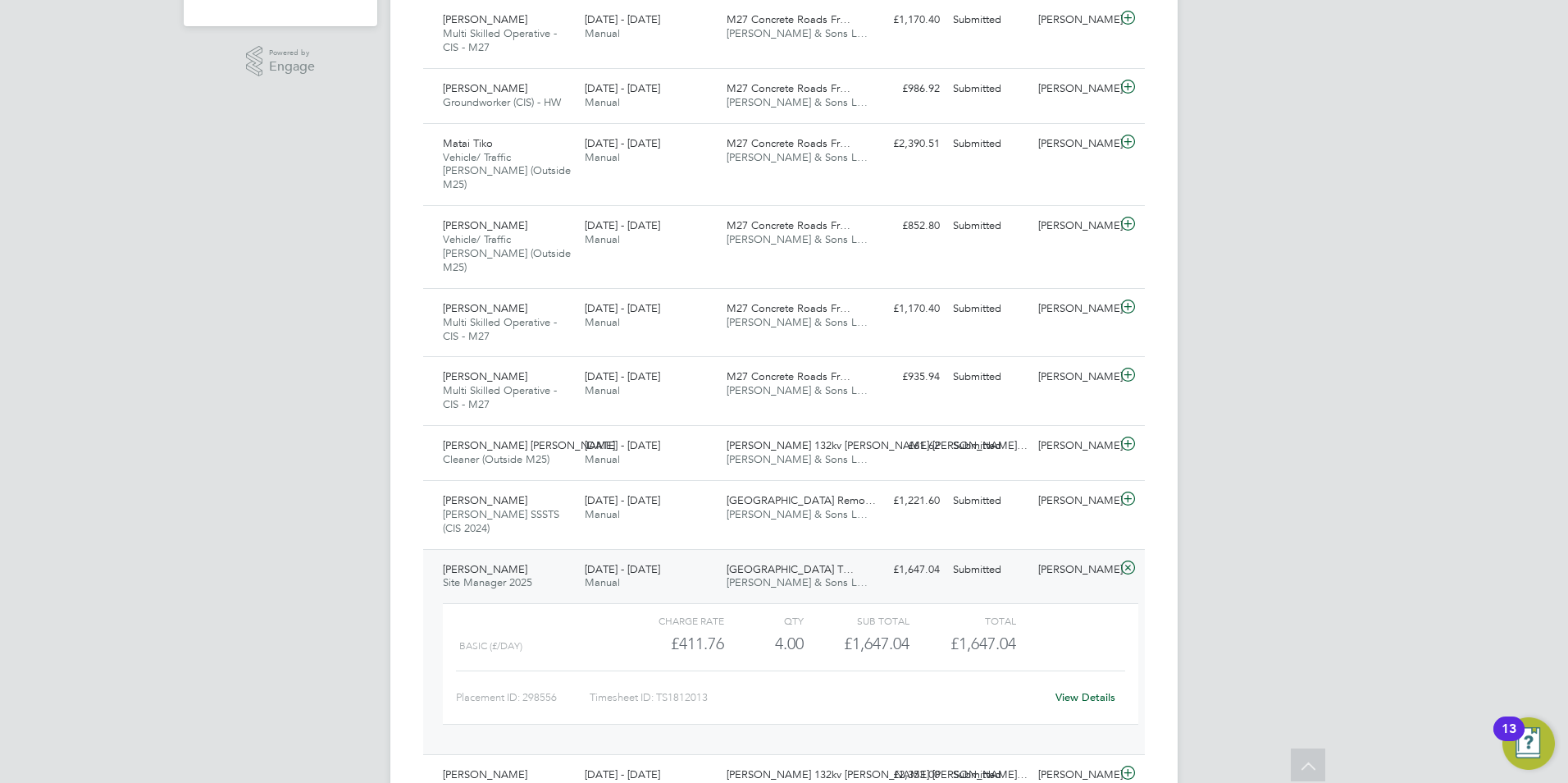
click at [1099, 690] on link "View Details" at bounding box center [1085, 696] width 60 height 14
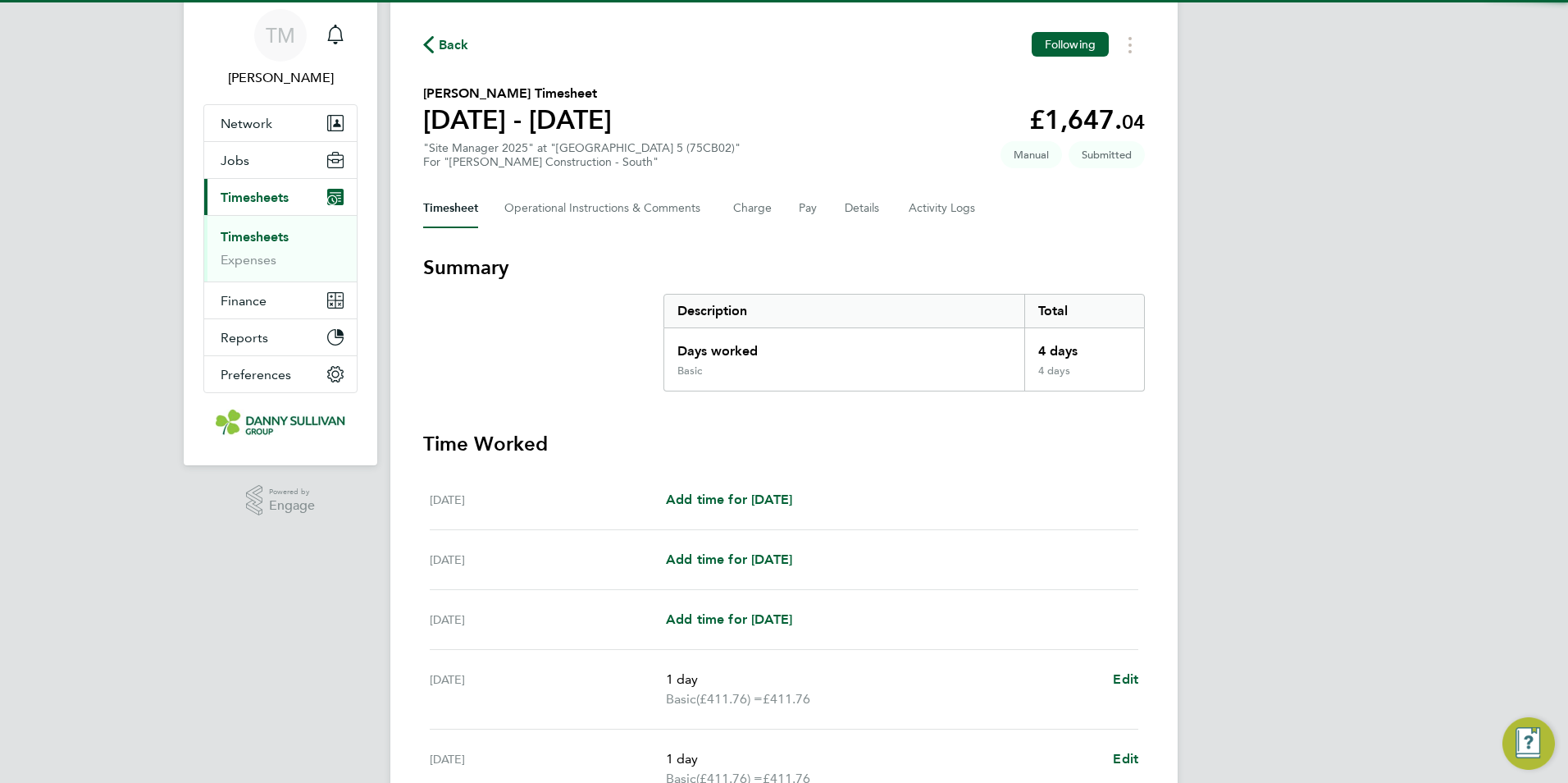
scroll to position [82, 0]
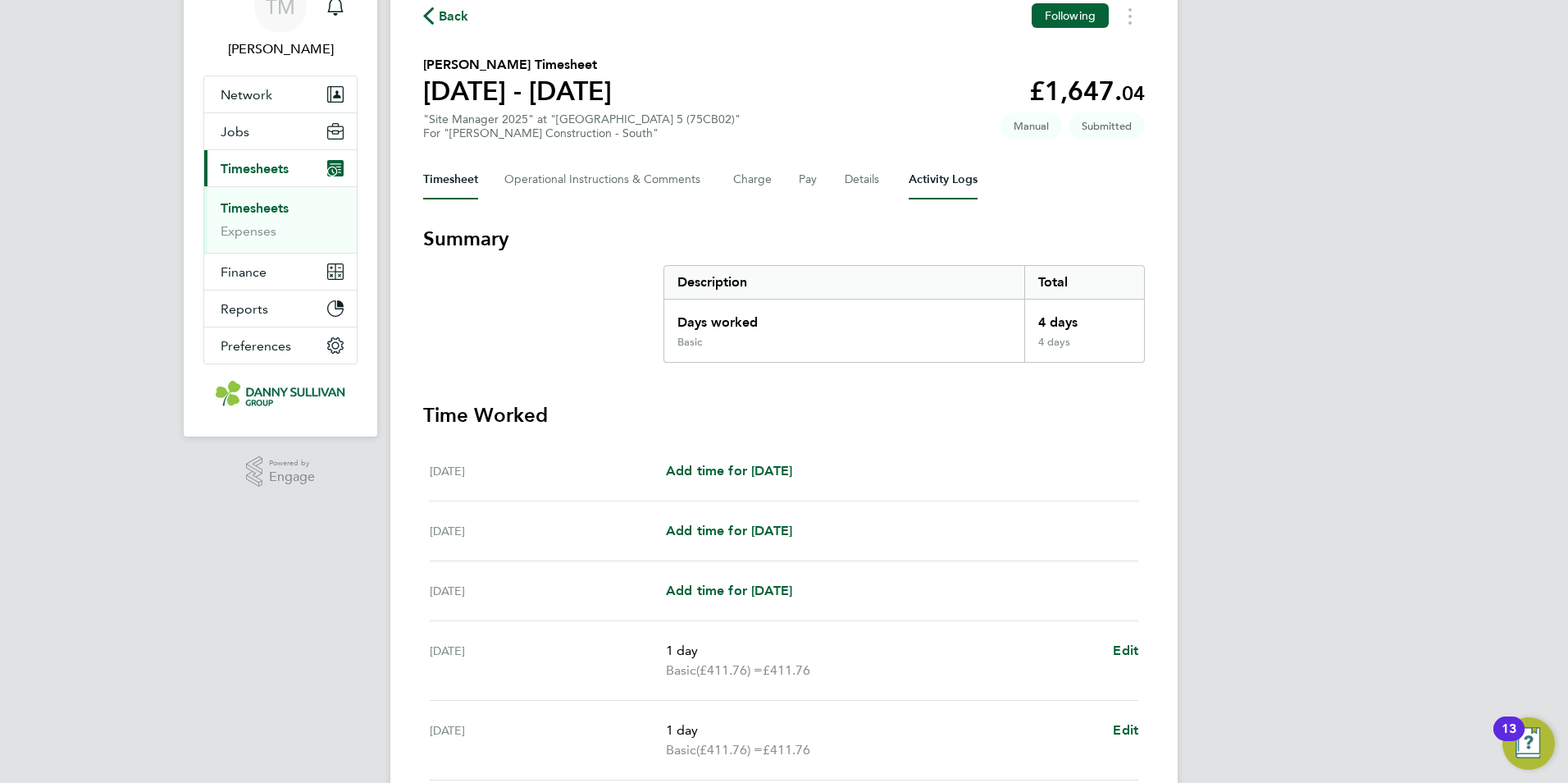
click at [922, 192] on Logs-tab "Activity Logs" at bounding box center [942, 179] width 68 height 39
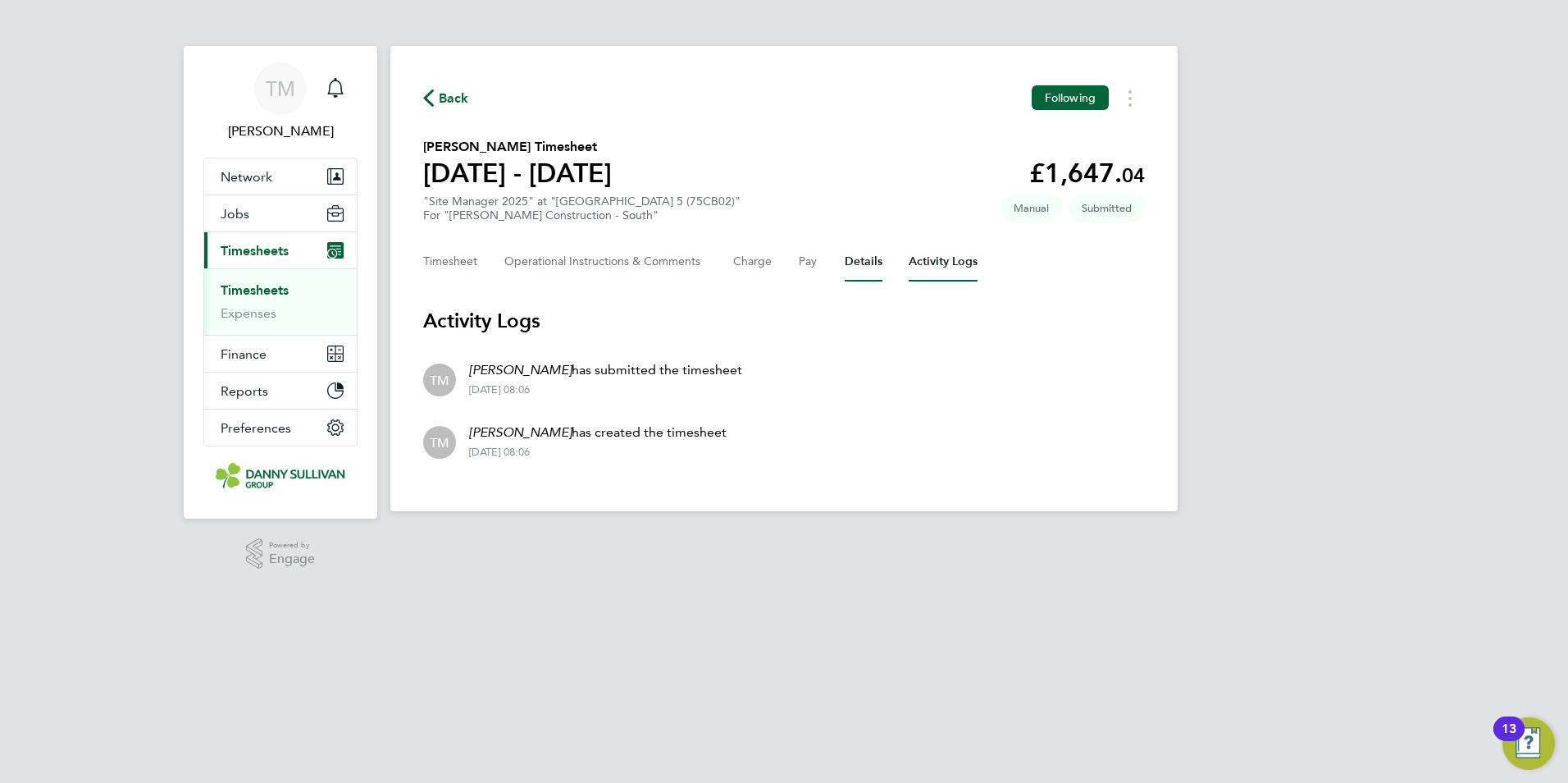
click at [847, 264] on button "Details" at bounding box center [863, 261] width 38 height 39
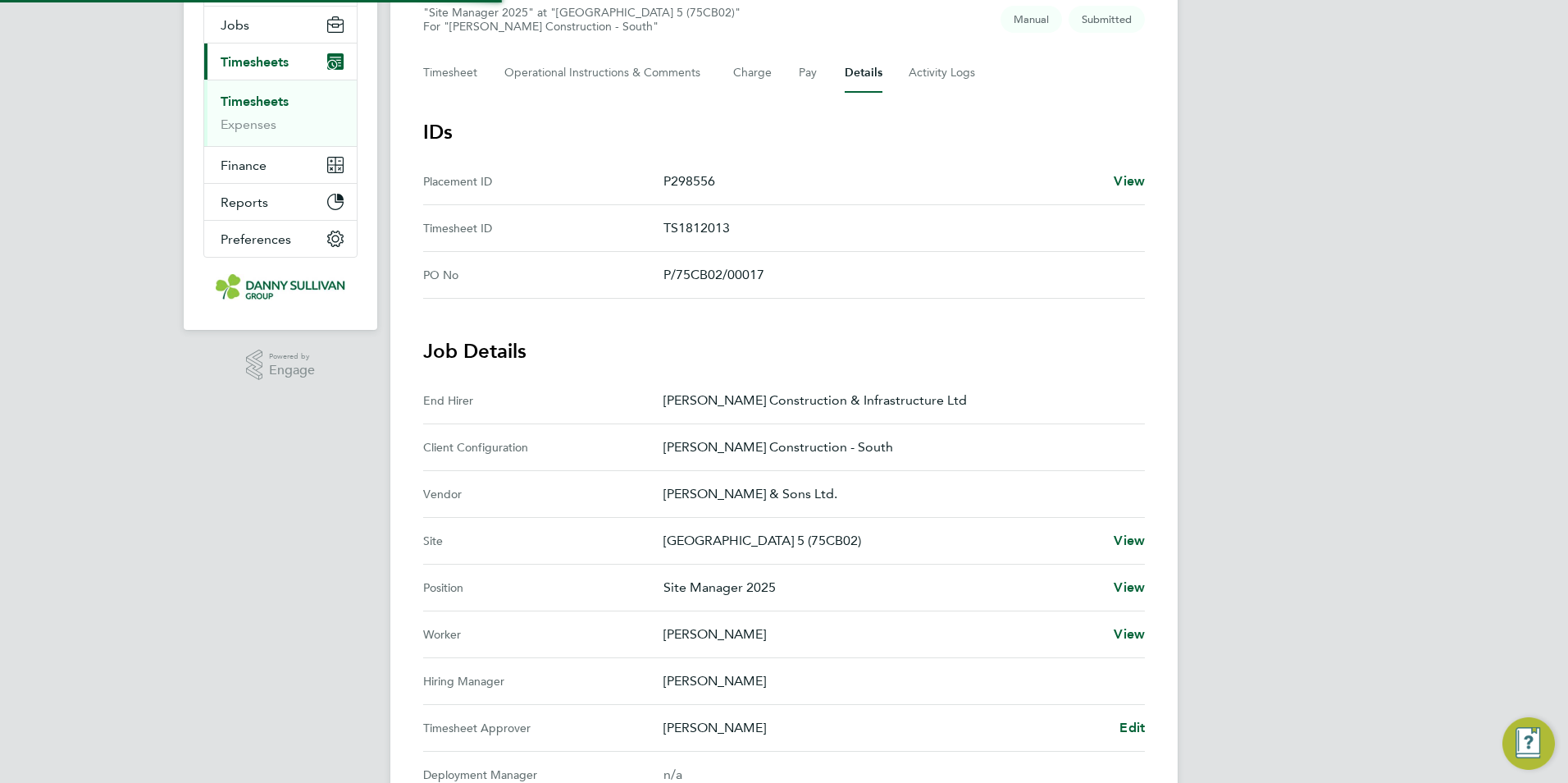
scroll to position [328, 0]
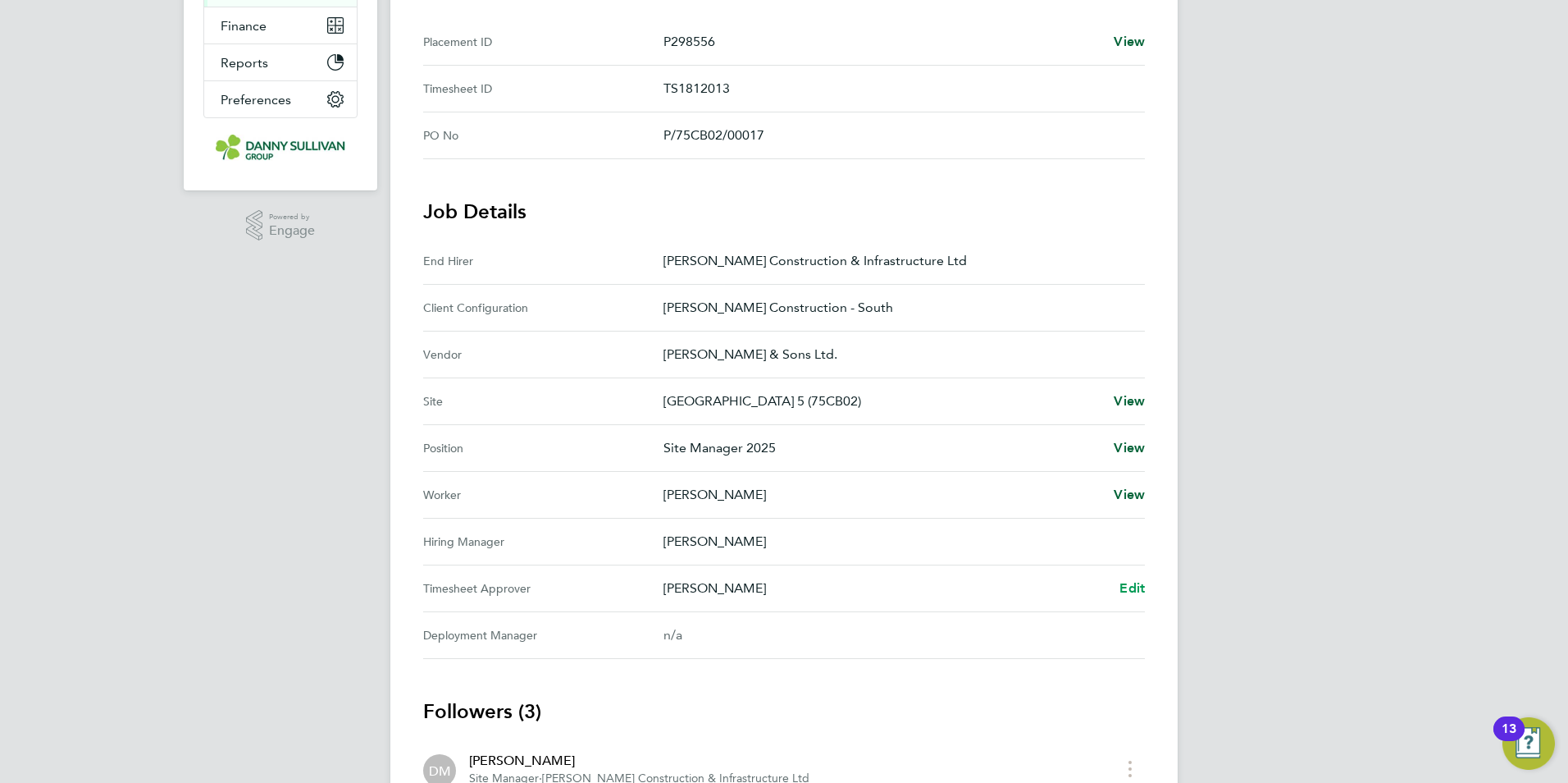
click at [1143, 586] on span "Edit" at bounding box center [1132, 588] width 26 height 15
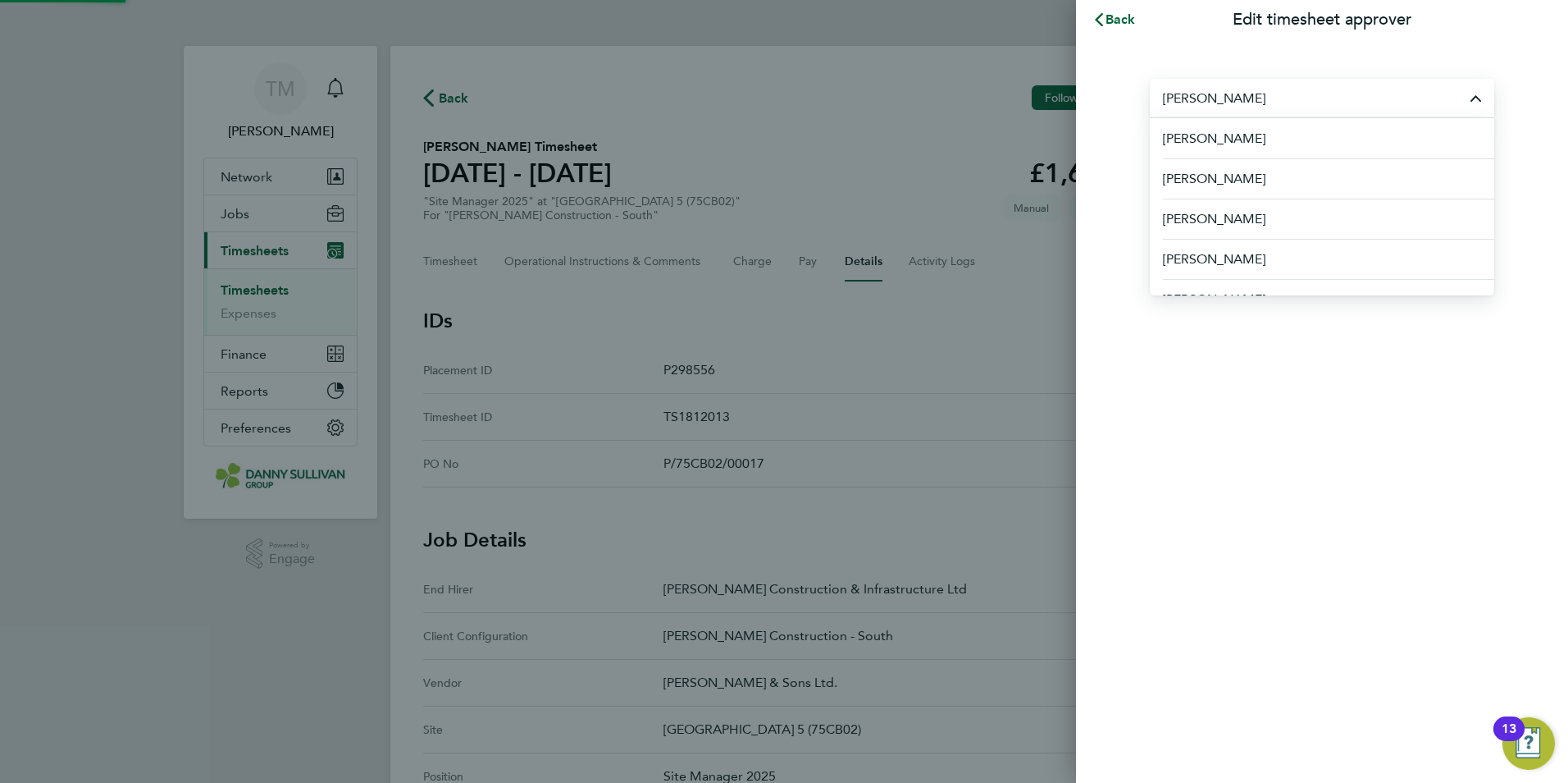
click at [1220, 110] on input "Rob Easton" at bounding box center [1322, 98] width 344 height 39
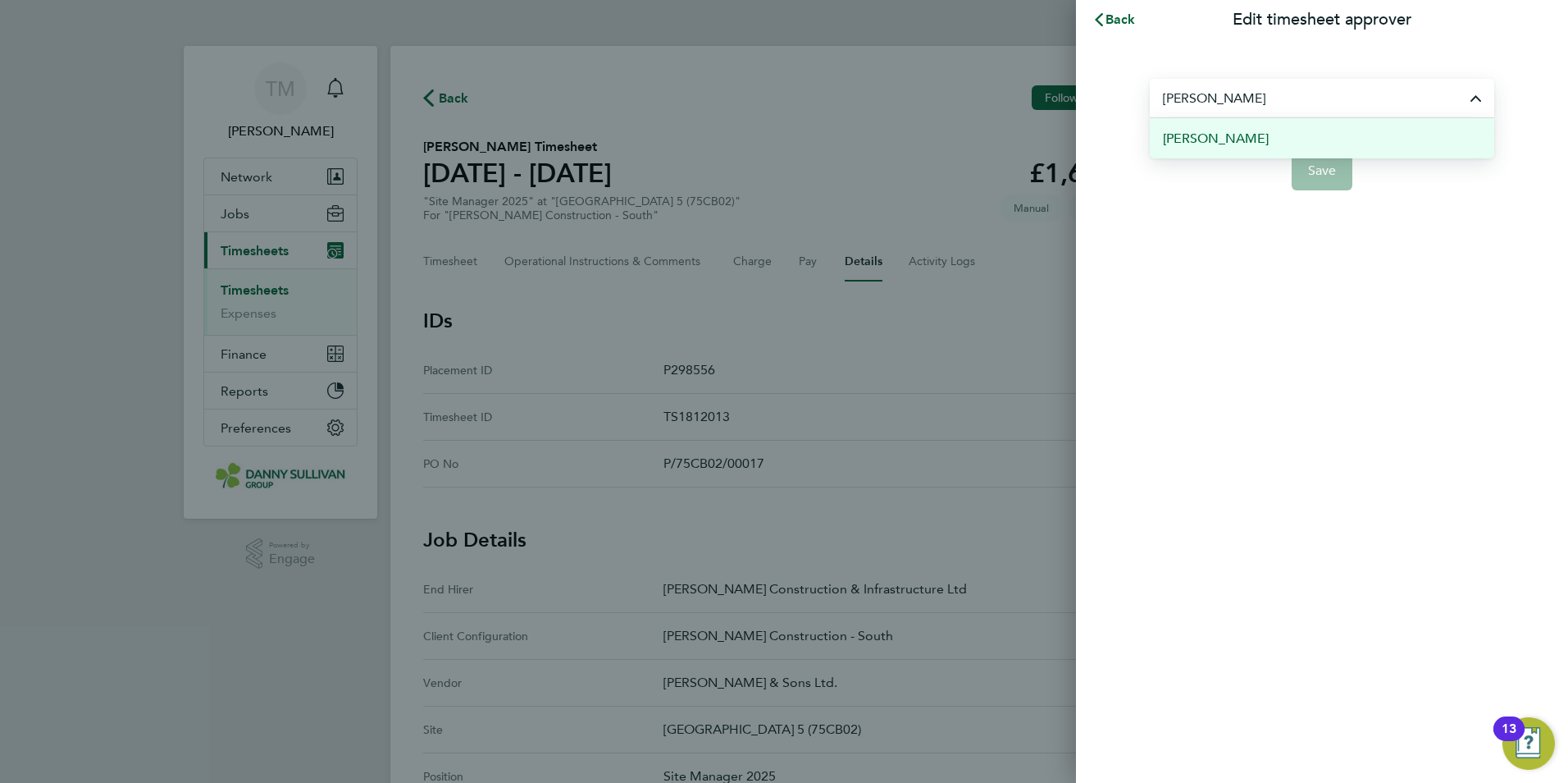
click at [1229, 129] on li "[PERSON_NAME]" at bounding box center [1322, 138] width 344 height 40
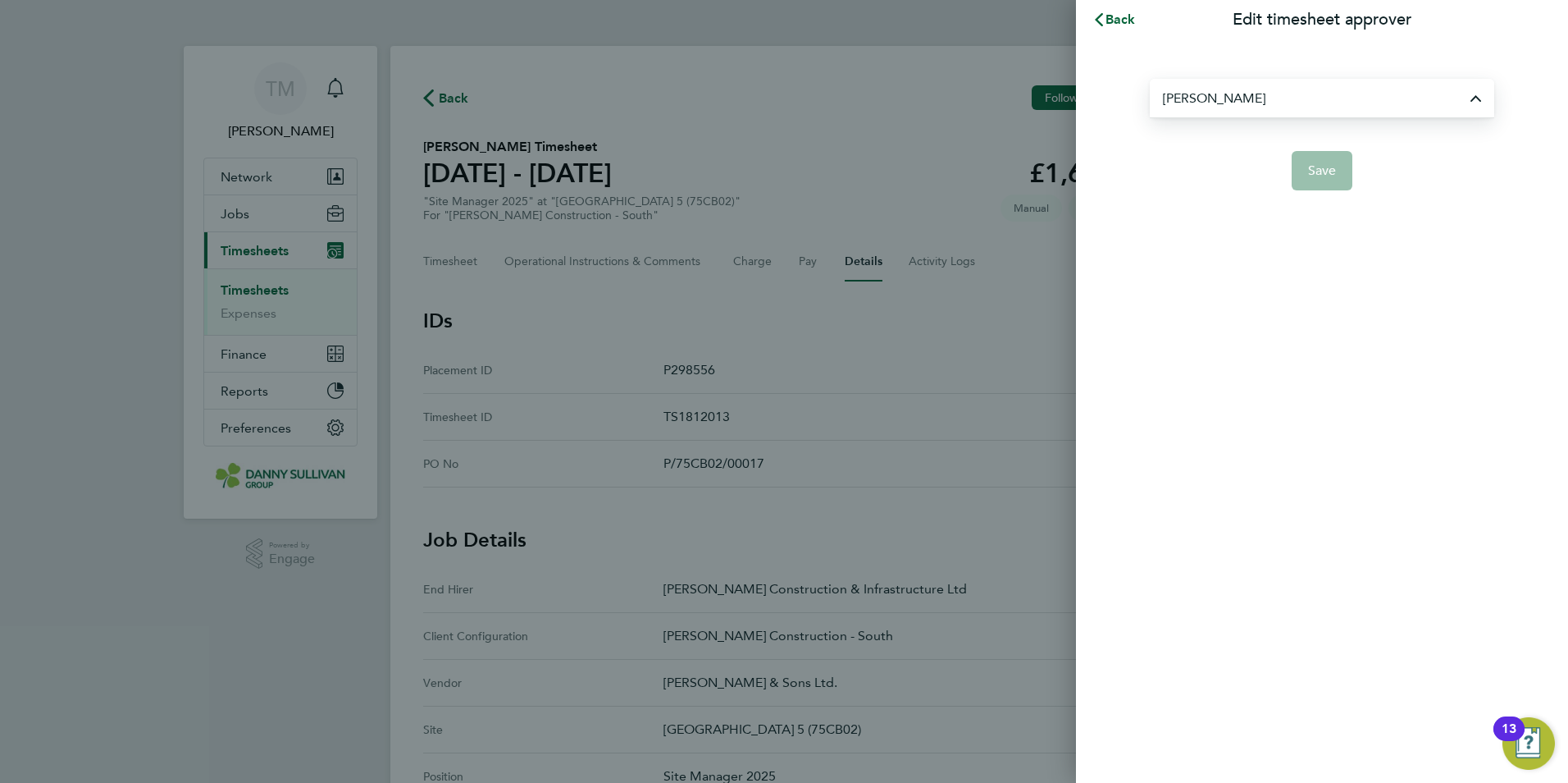
type input "[PERSON_NAME]"
click at [1327, 188] on button "Save" at bounding box center [1322, 170] width 62 height 39
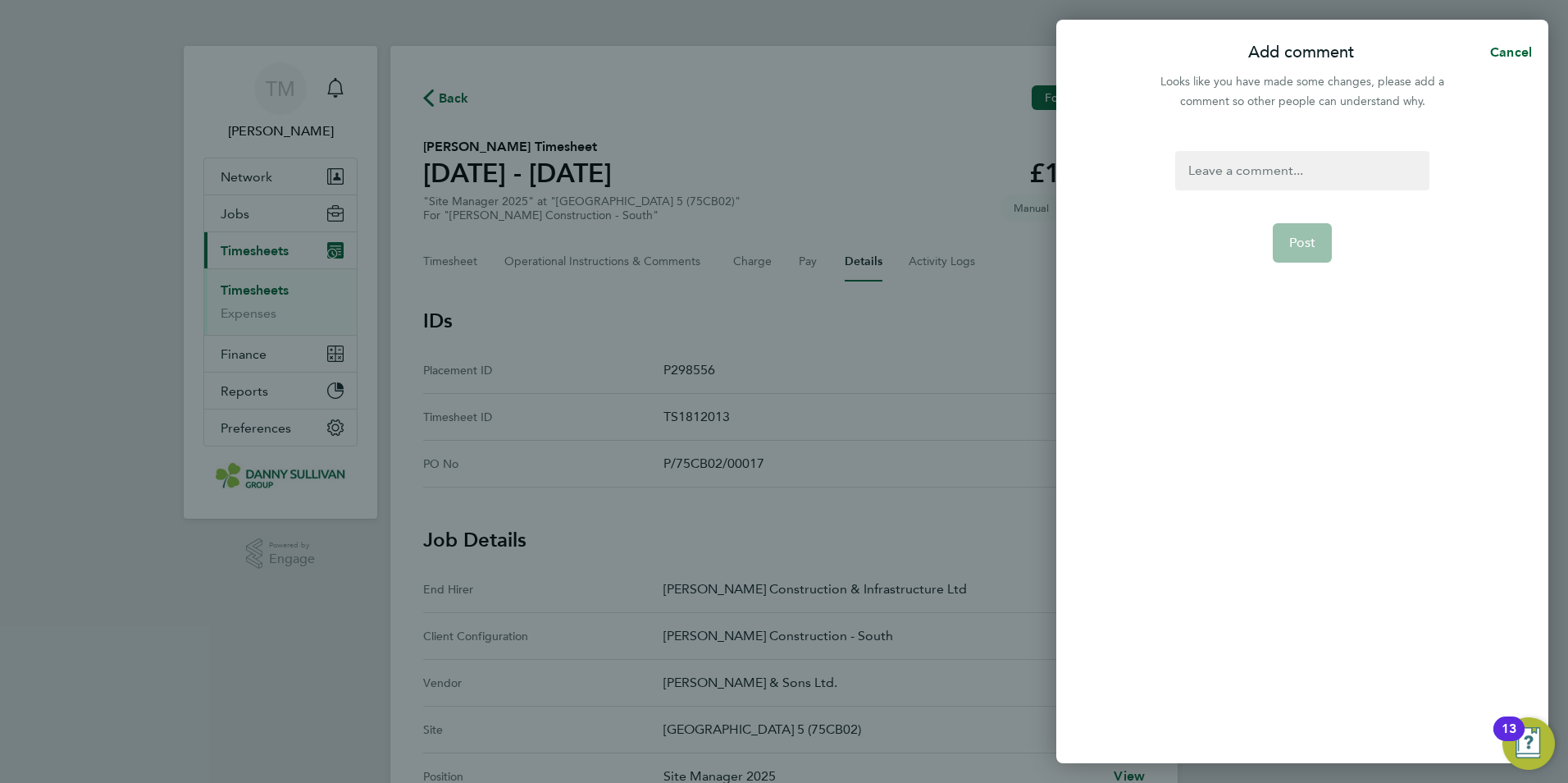
click at [1315, 182] on div at bounding box center [1302, 170] width 253 height 39
click at [1319, 224] on form ". Post" at bounding box center [1302, 348] width 266 height 395
click at [1319, 229] on button "Post" at bounding box center [1302, 243] width 60 height 39
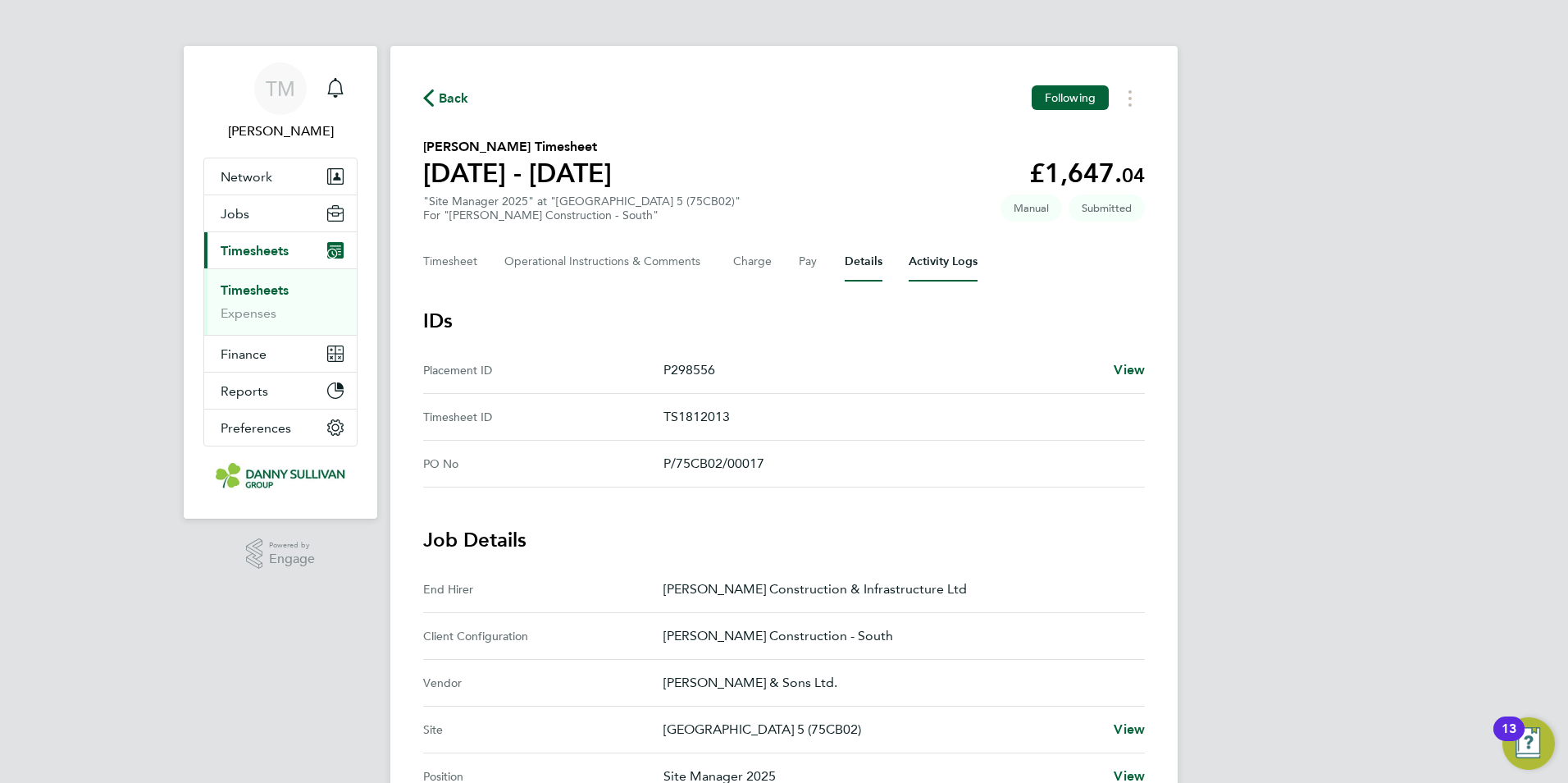
click at [969, 270] on Logs-tab "Activity Logs" at bounding box center [942, 261] width 68 height 39
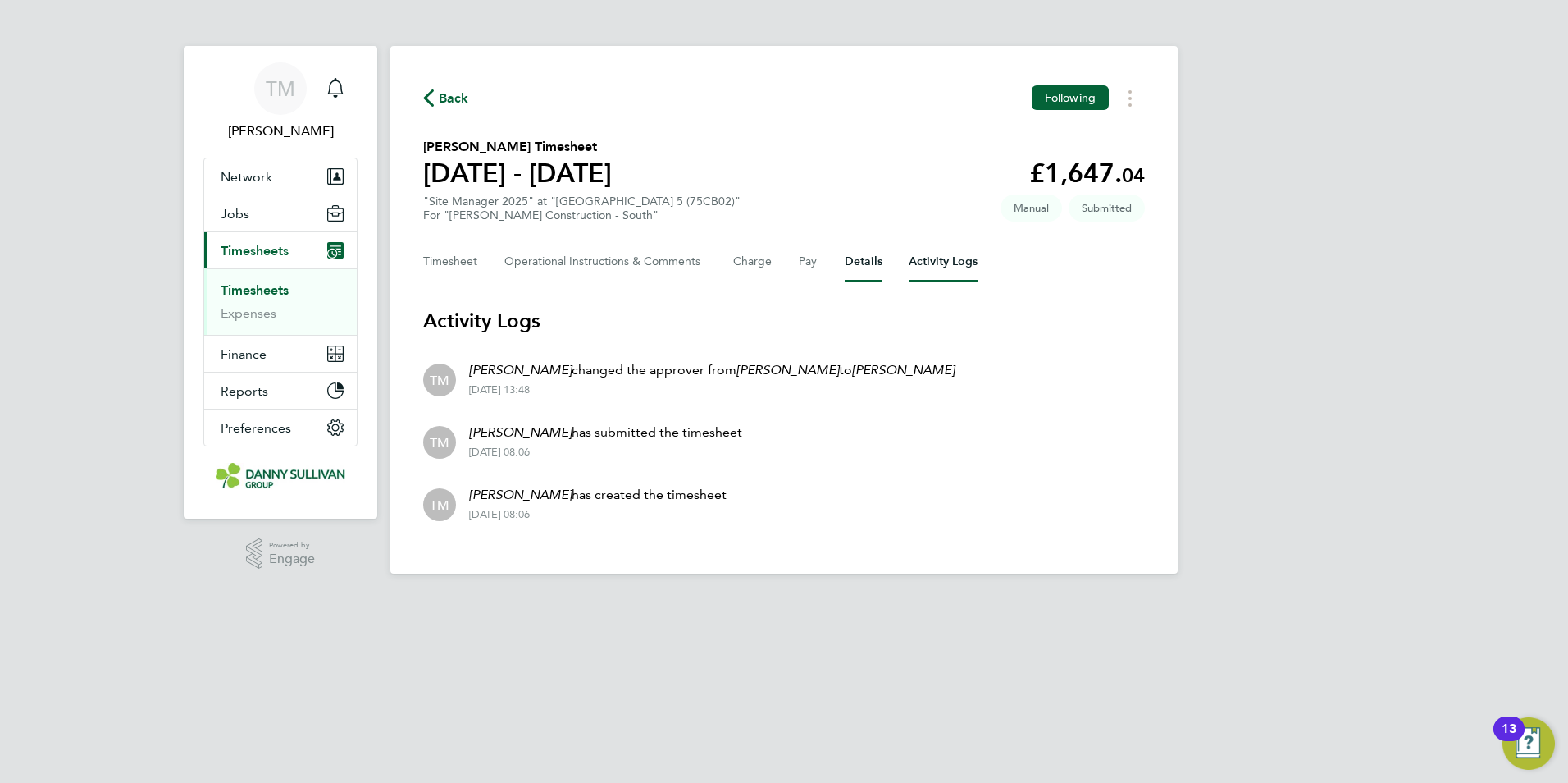
click at [866, 271] on button "Details" at bounding box center [863, 261] width 38 height 39
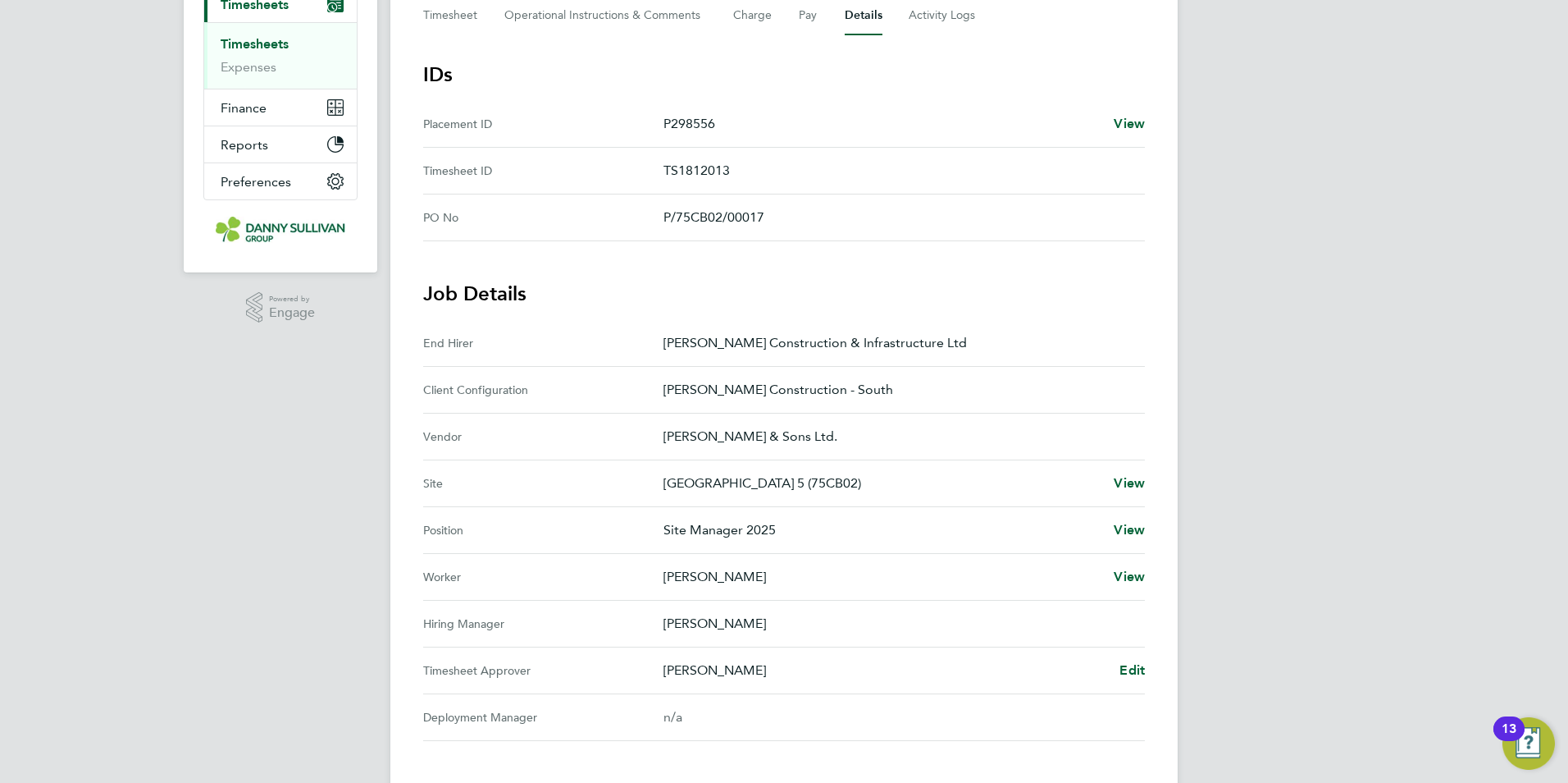
scroll to position [164, 0]
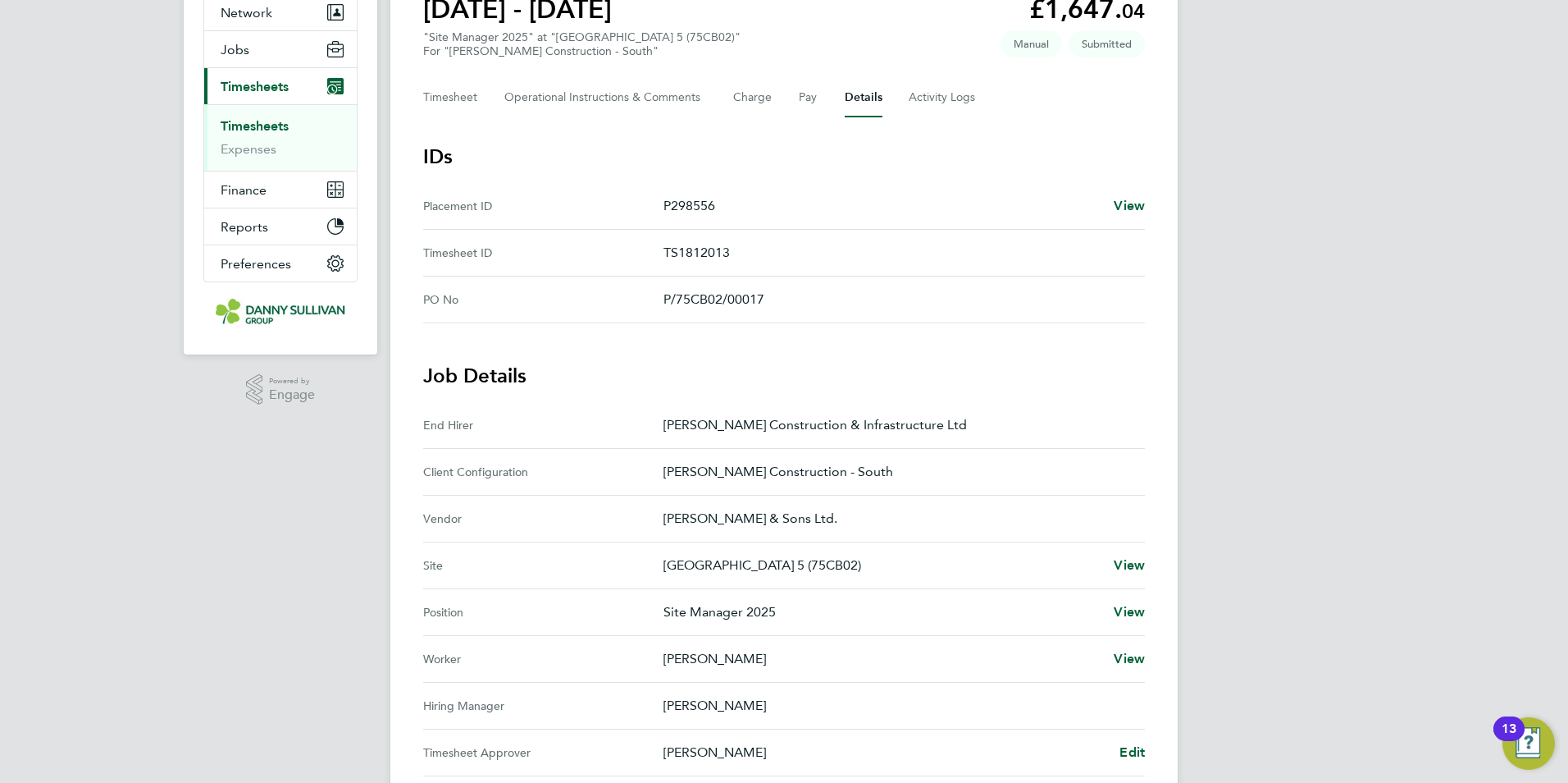
click at [455, 118] on div "Back Following David Steele's Timesheet 23 - 29 Aug 2025 £1,647. 04 "Site Manag…" at bounding box center [784, 497] width 787 height 1230
click at [455, 114] on button "Timesheet" at bounding box center [451, 97] width 55 height 39
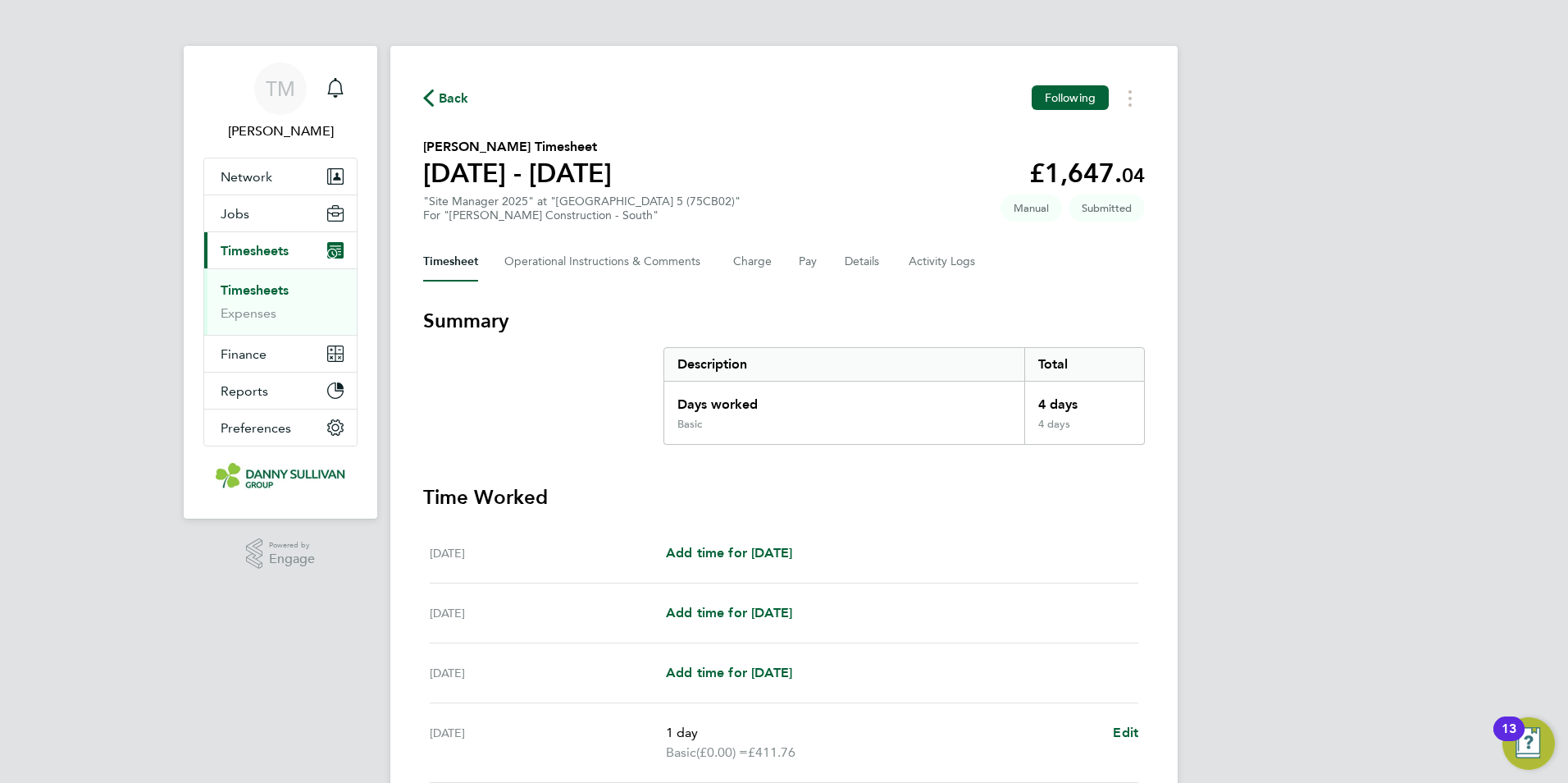
drag, startPoint x: 544, startPoint y: 175, endPoint x: 266, endPoint y: 290, distance: 300.8
click at [266, 295] on link "Timesheets" at bounding box center [255, 290] width 68 height 15
